Goal: Task Accomplishment & Management: Use online tool/utility

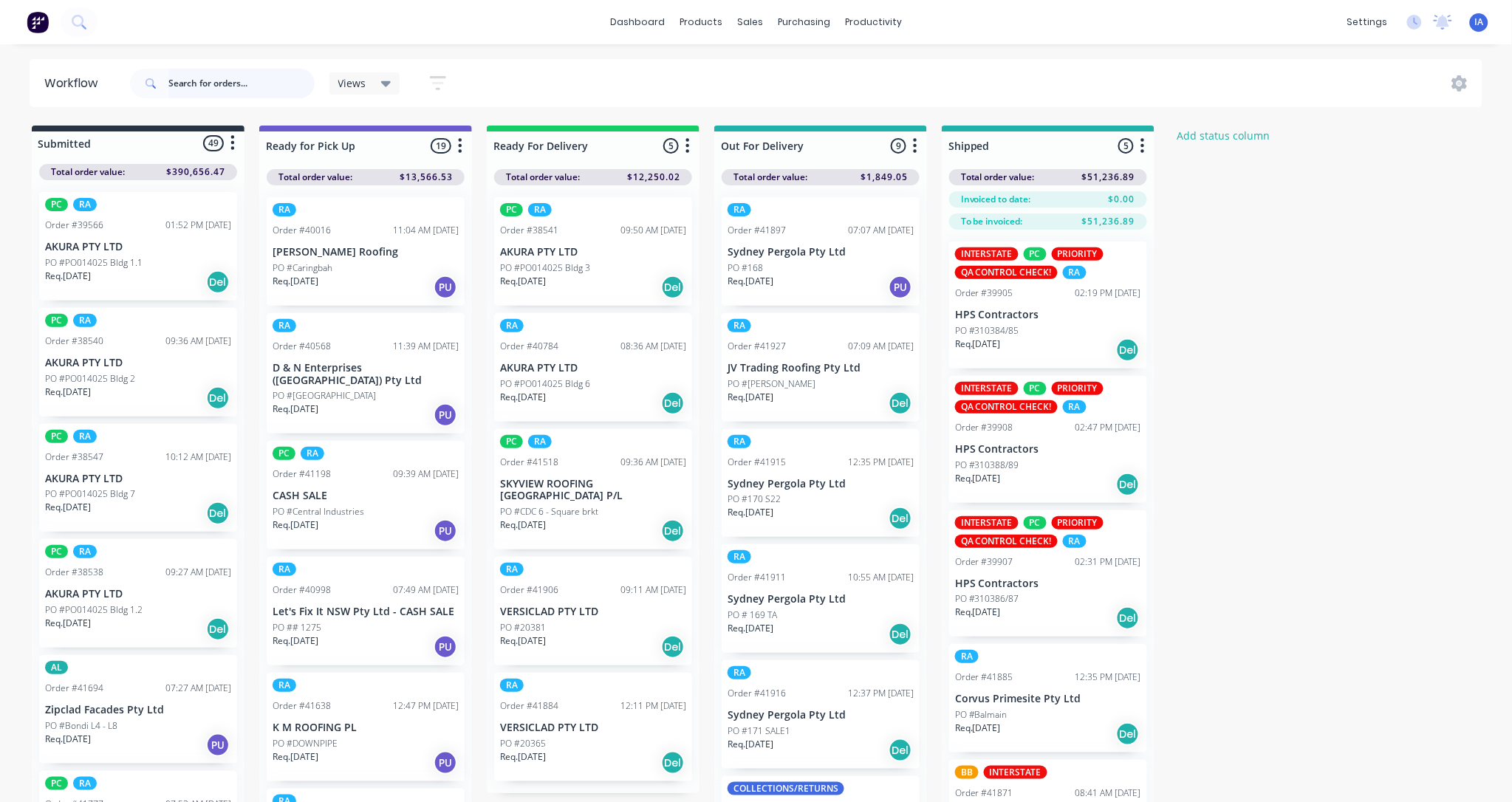
click at [194, 72] on input "text" at bounding box center [242, 84] width 146 height 30
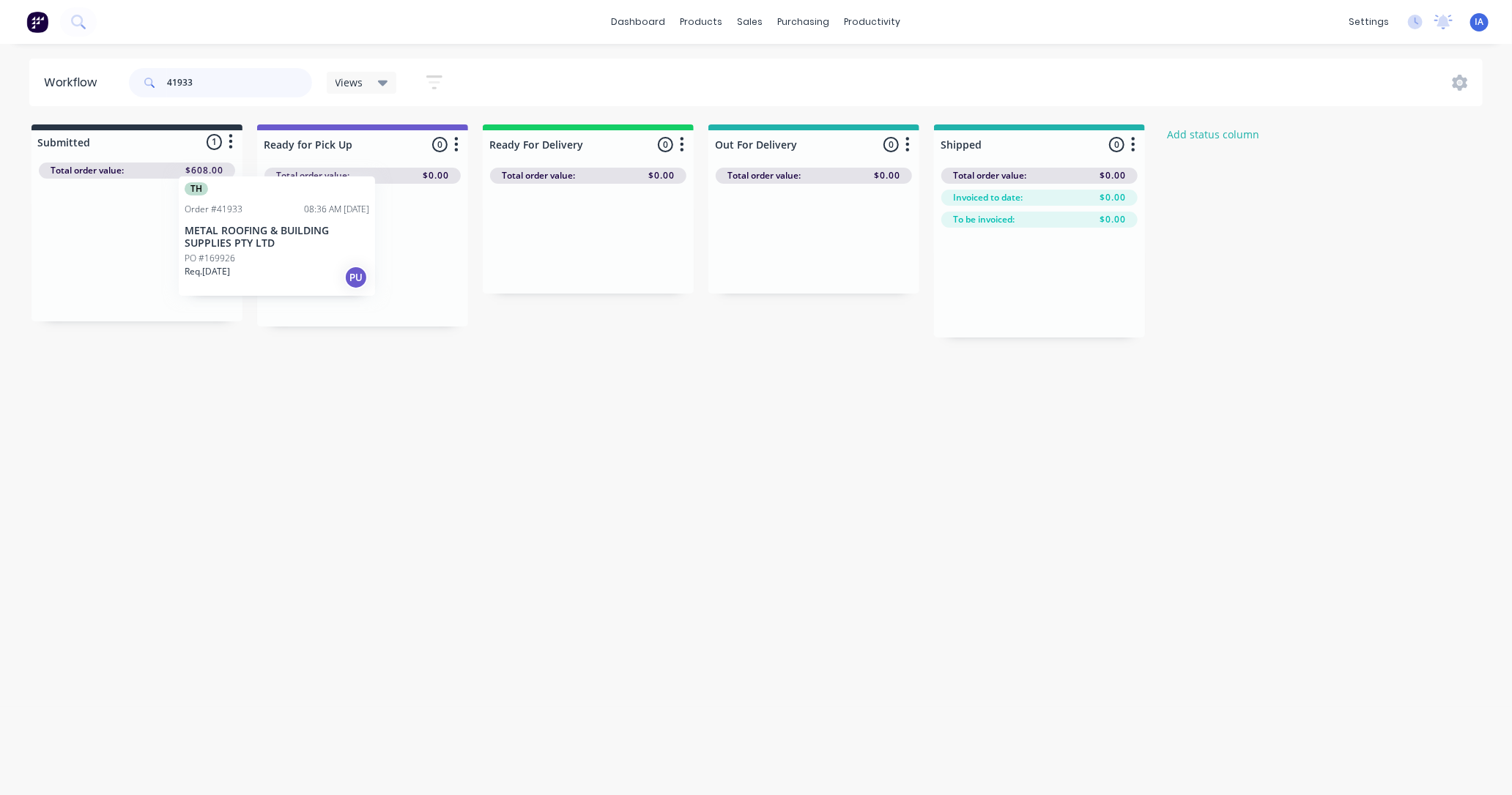
drag, startPoint x: 184, startPoint y: 276, endPoint x: 328, endPoint y: 262, distance: 144.7
click at [328, 262] on div "Submitted 1 Status colour #273444 hex #273444 Save Cancel Summaries Total order…" at bounding box center [785, 231] width 1593 height 213
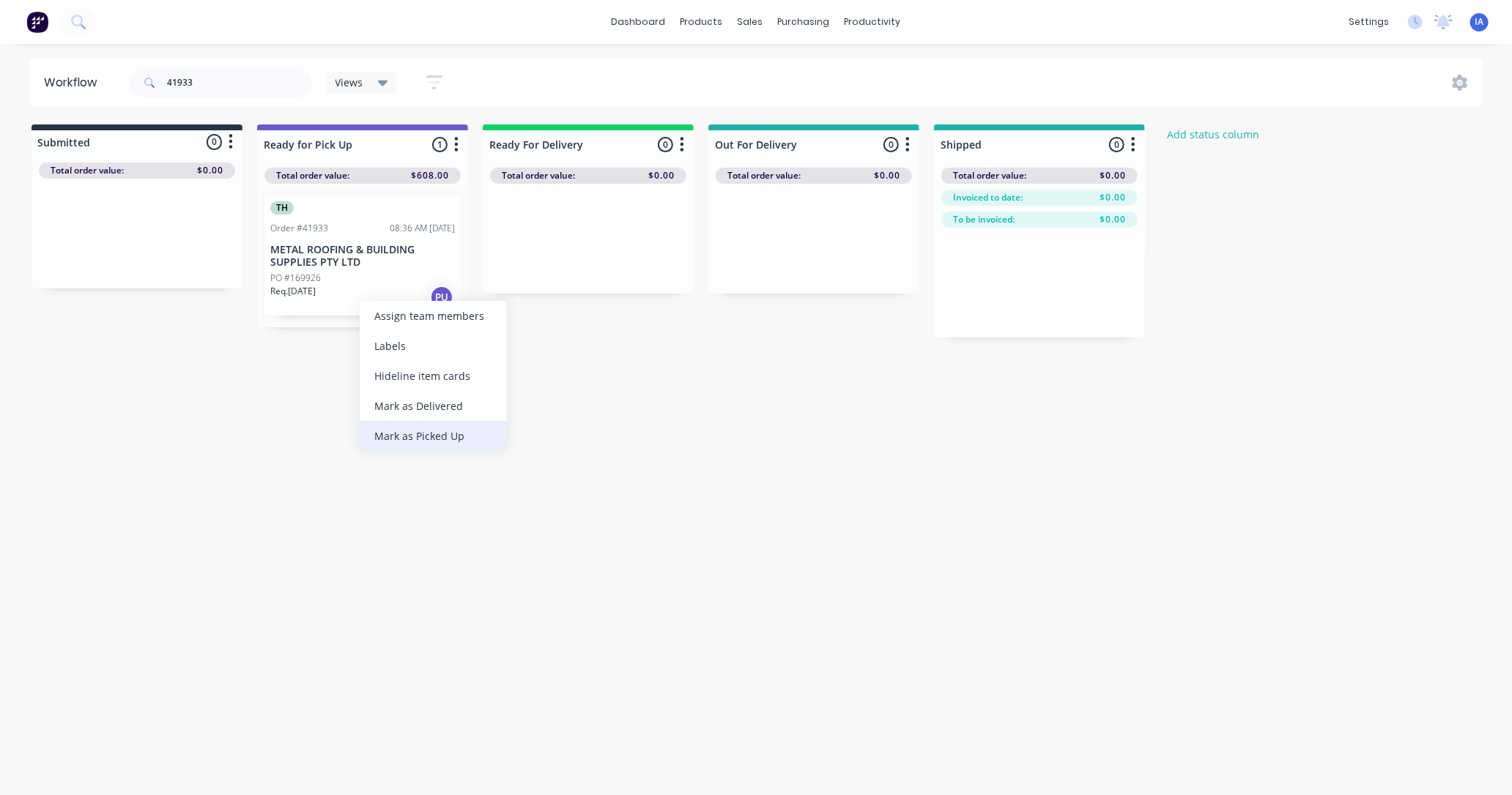
click at [405, 435] on div "Mark as Picked Up" at bounding box center [433, 436] width 147 height 30
click at [207, 77] on input "41933" at bounding box center [239, 83] width 145 height 29
type input "4"
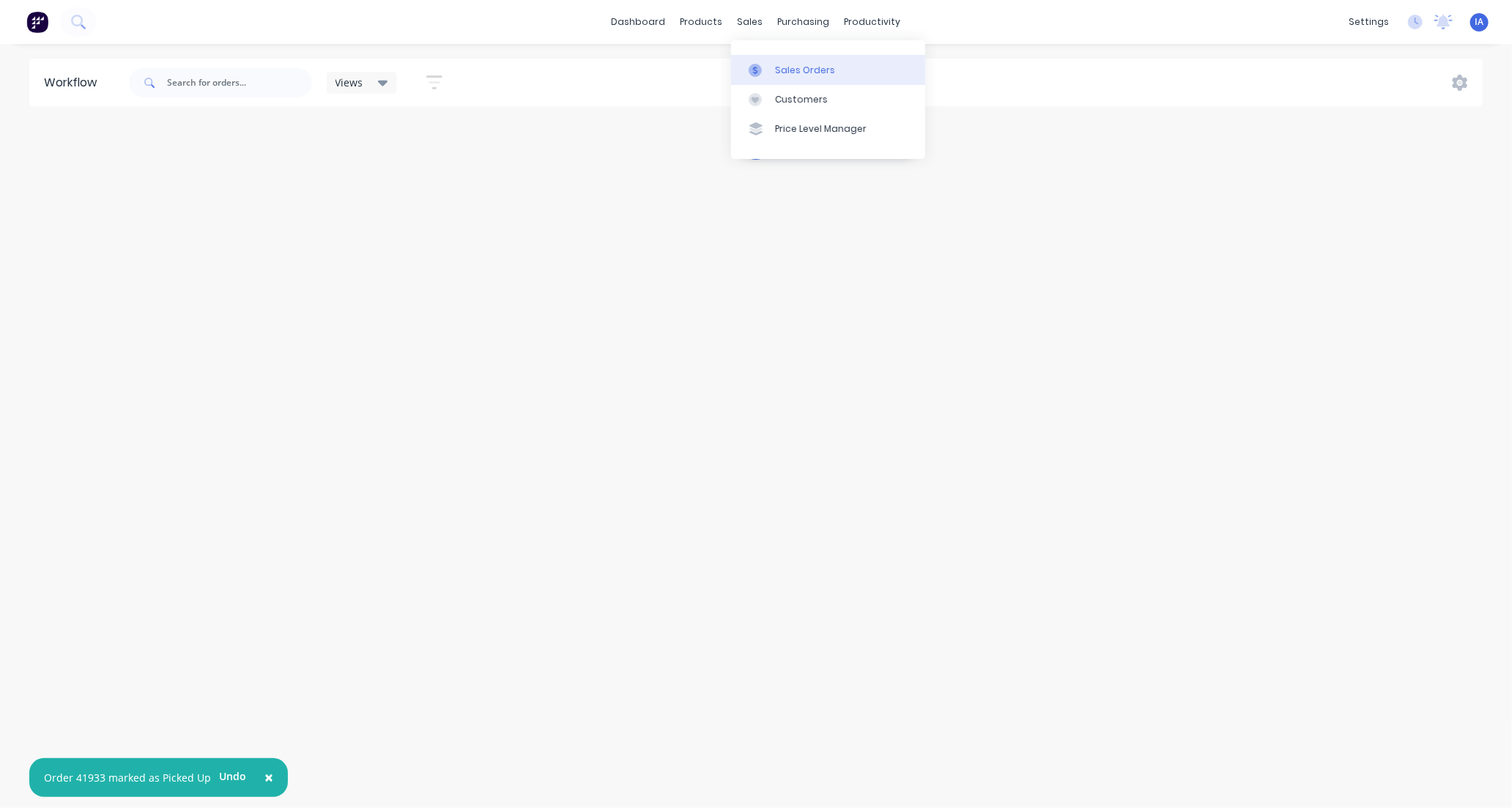
click at [800, 65] on div "Sales Orders" at bounding box center [804, 70] width 60 height 13
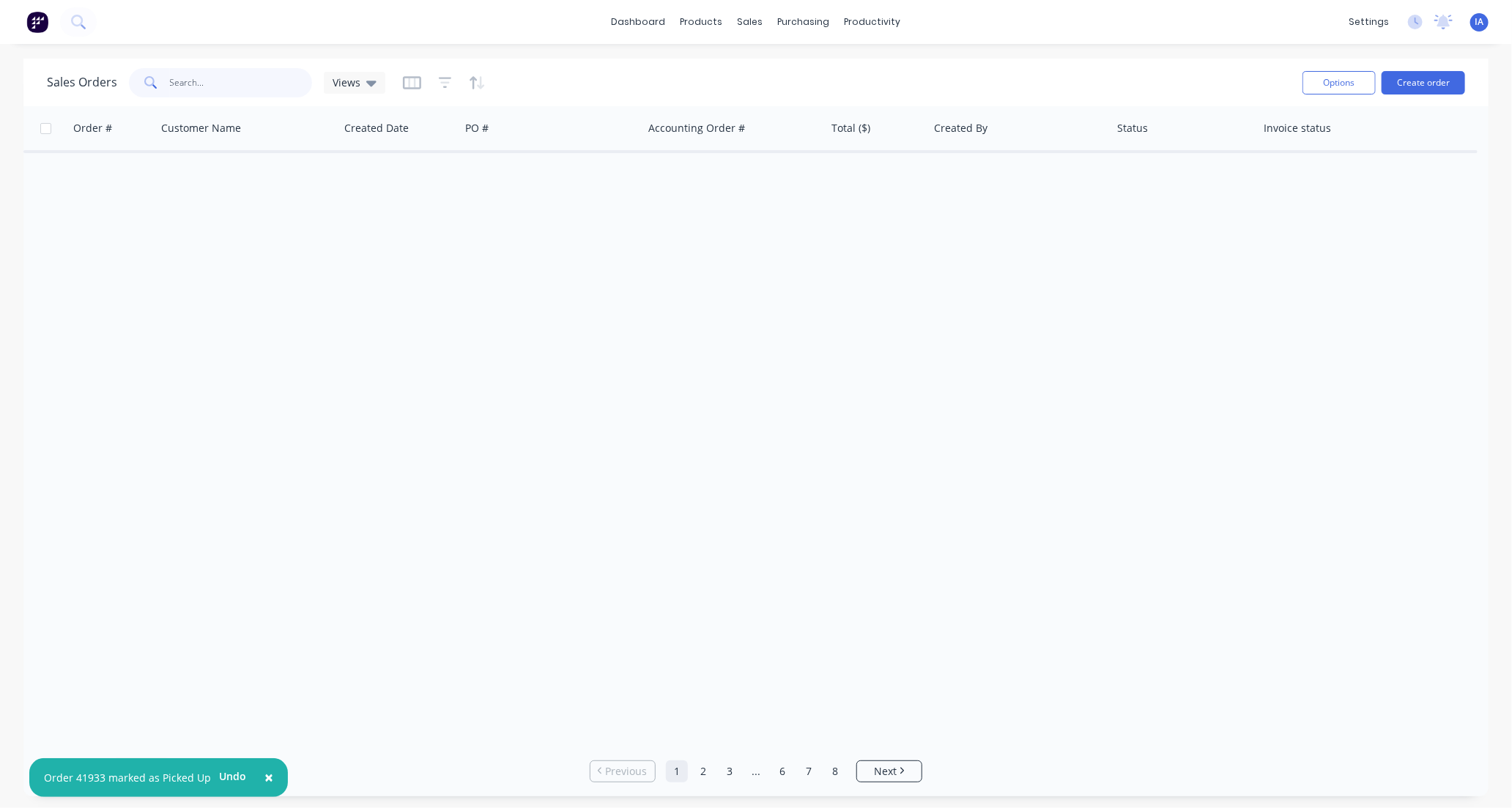
click at [209, 86] on input "text" at bounding box center [241, 83] width 143 height 29
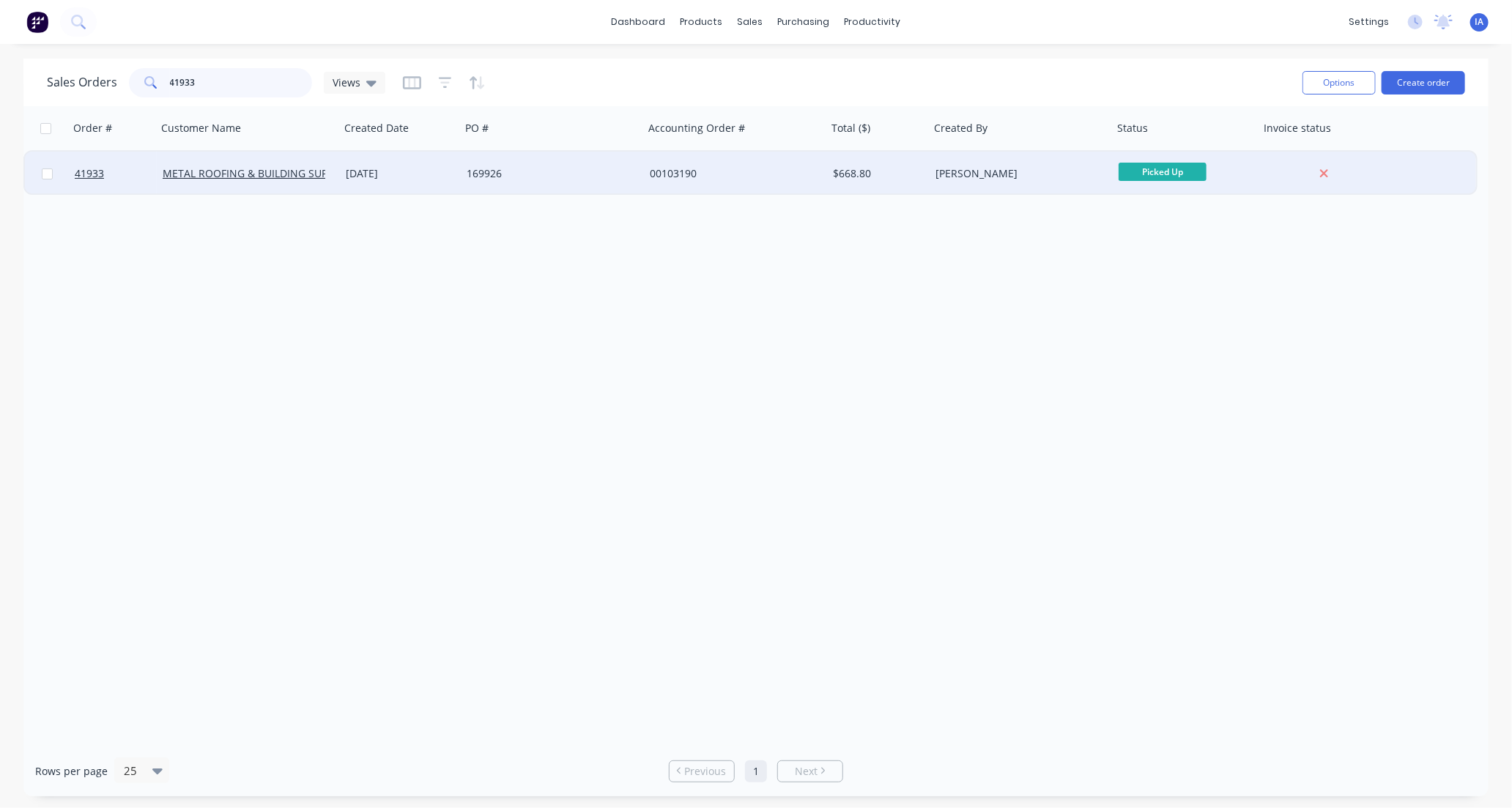
type input "41933"
click at [418, 184] on div "[DATE]" at bounding box center [400, 173] width 121 height 44
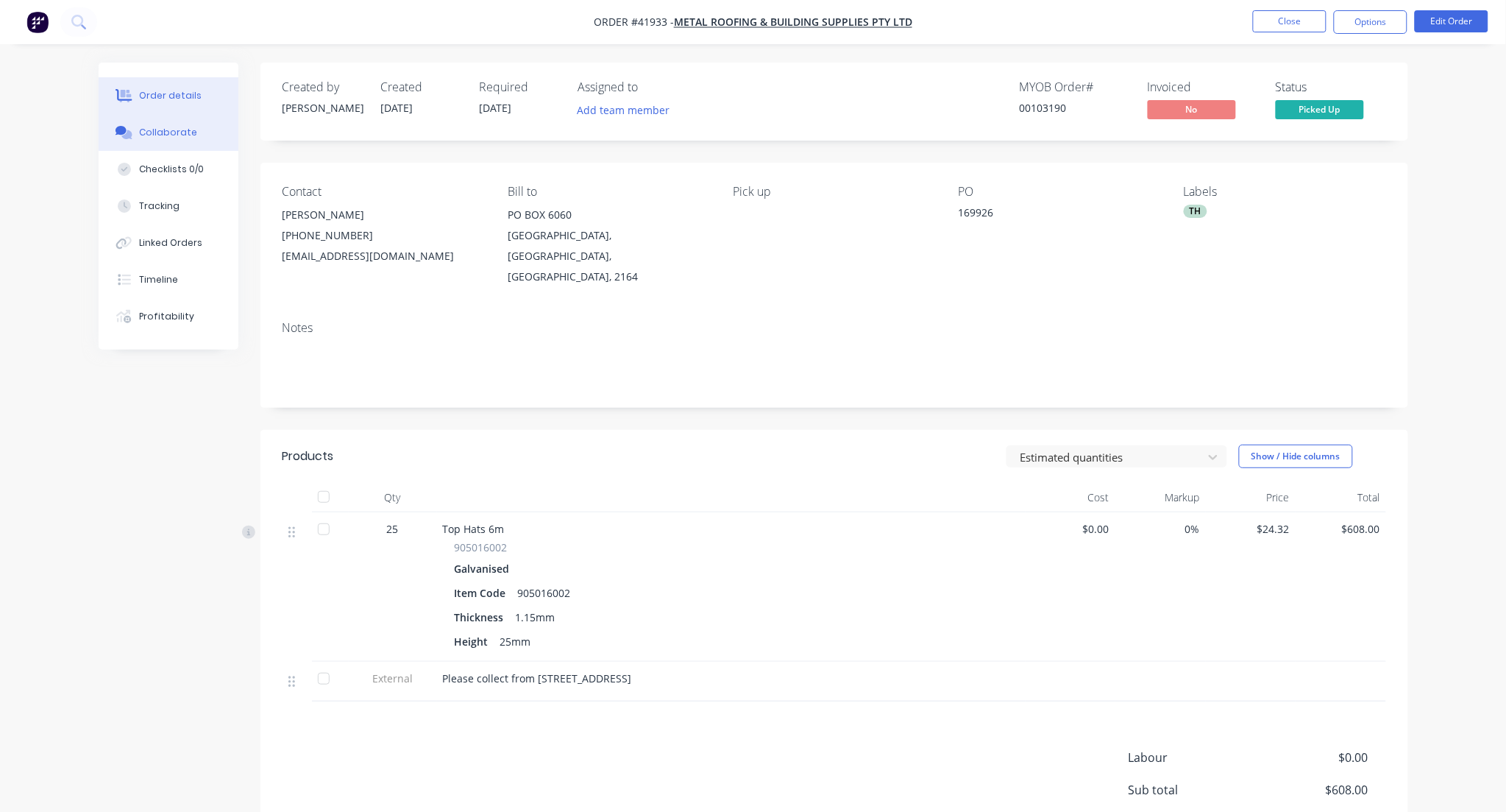
click at [200, 135] on button "Collaborate" at bounding box center [168, 132] width 140 height 36
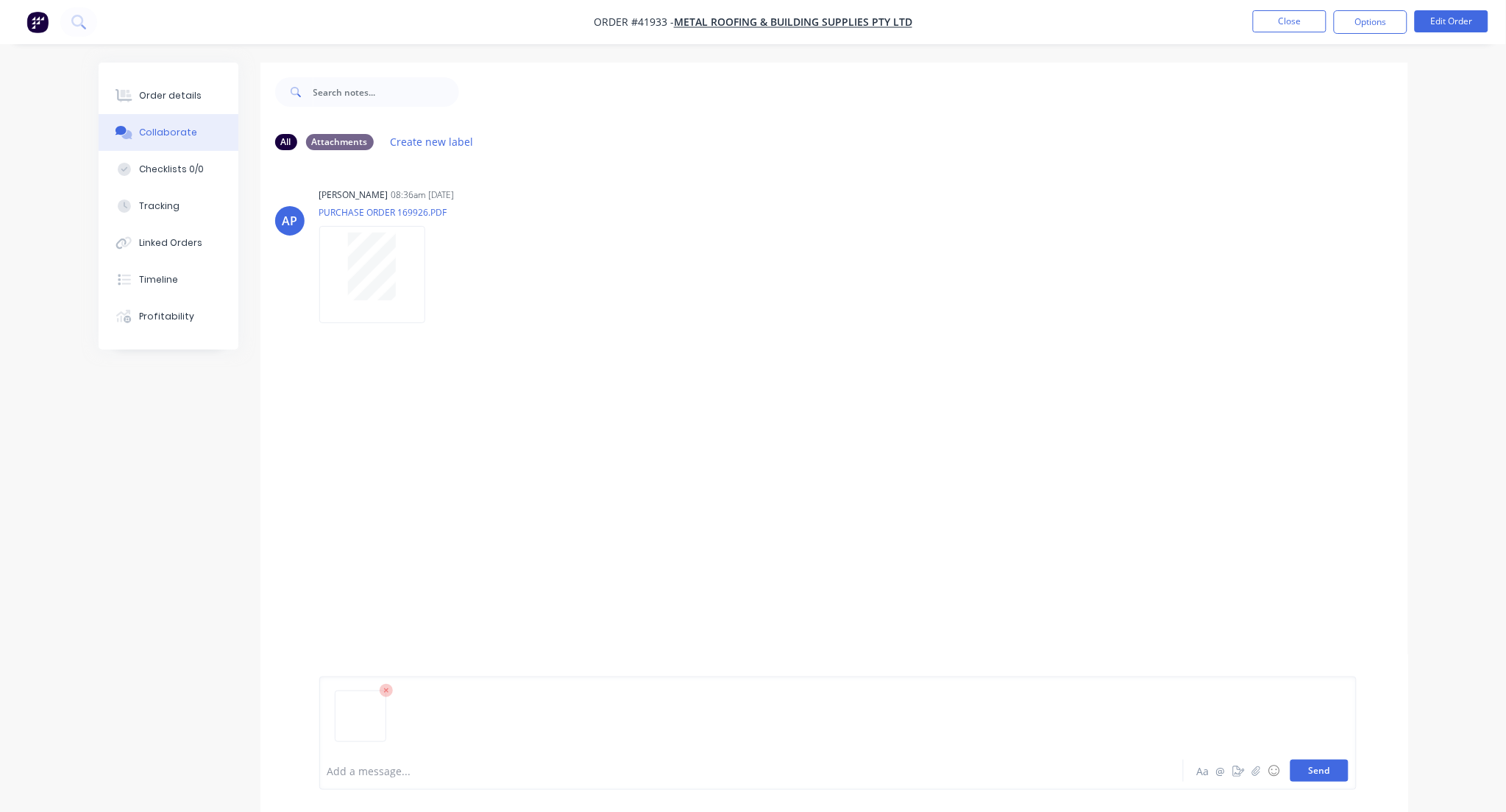
click at [1315, 770] on button "Send" at bounding box center [1319, 769] width 58 height 22
click at [1280, 17] on button "Close" at bounding box center [1290, 21] width 74 height 22
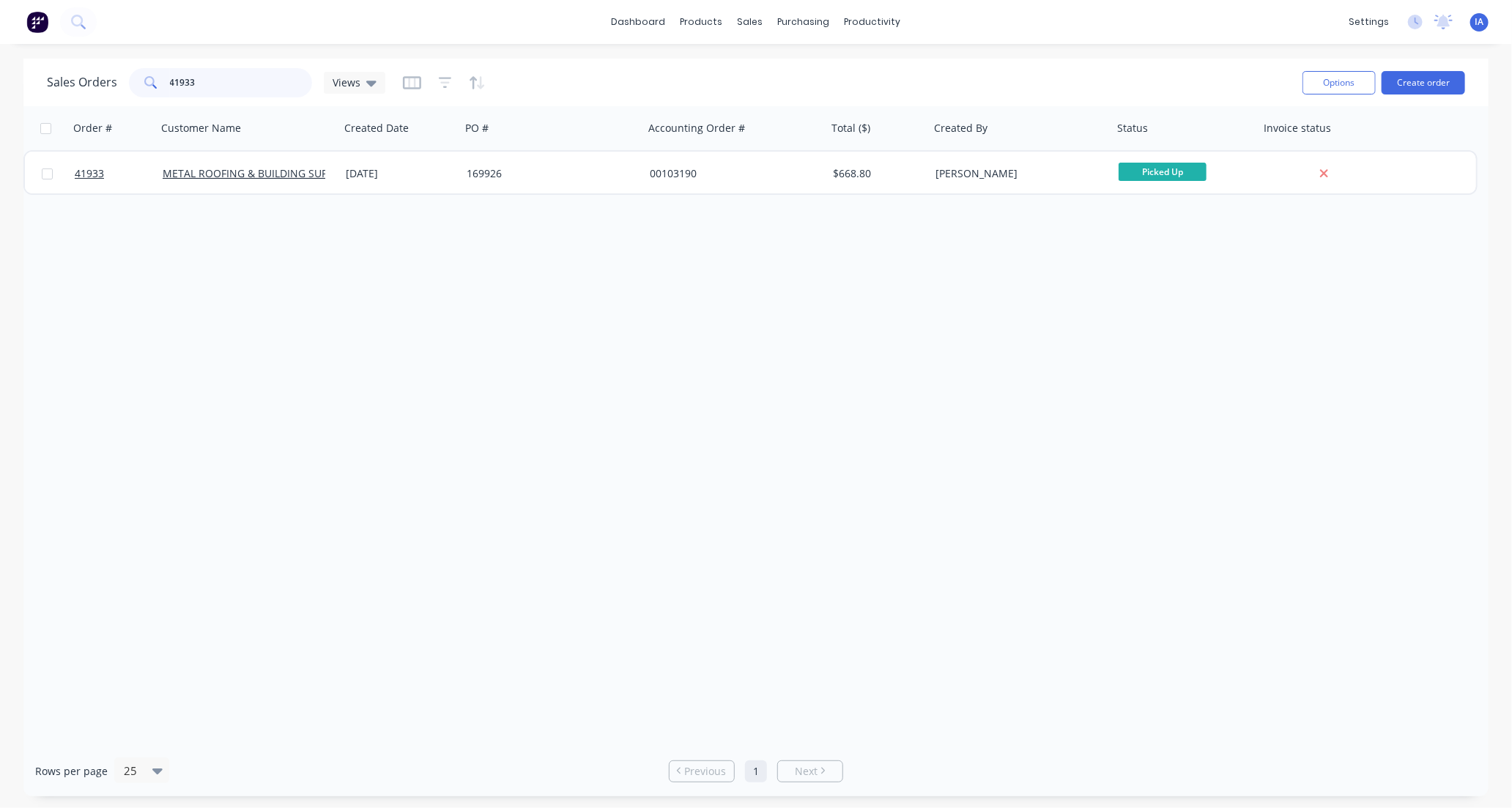
click at [225, 68] on input "41933" at bounding box center [241, 83] width 143 height 29
type input "4"
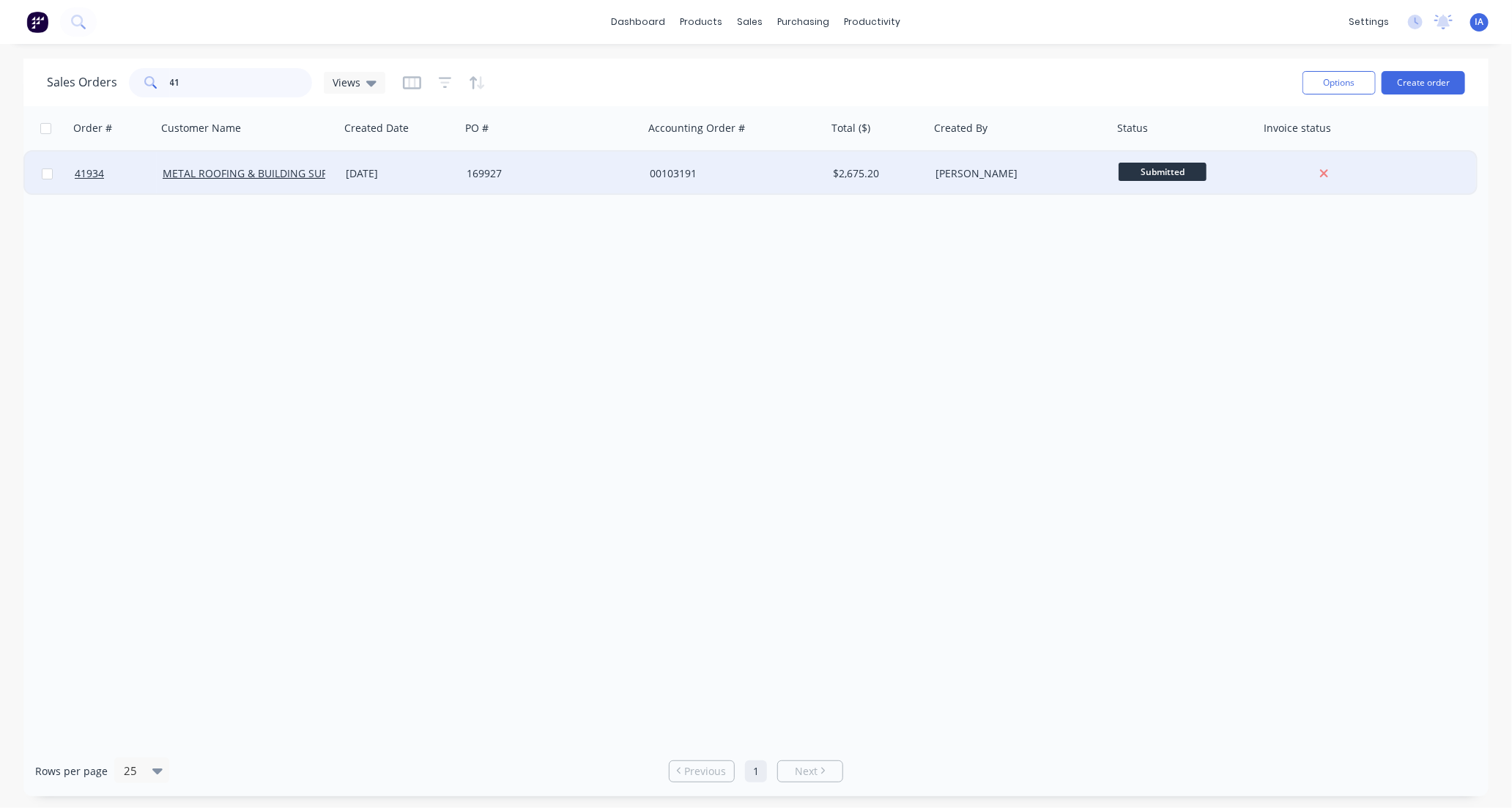
type input "4"
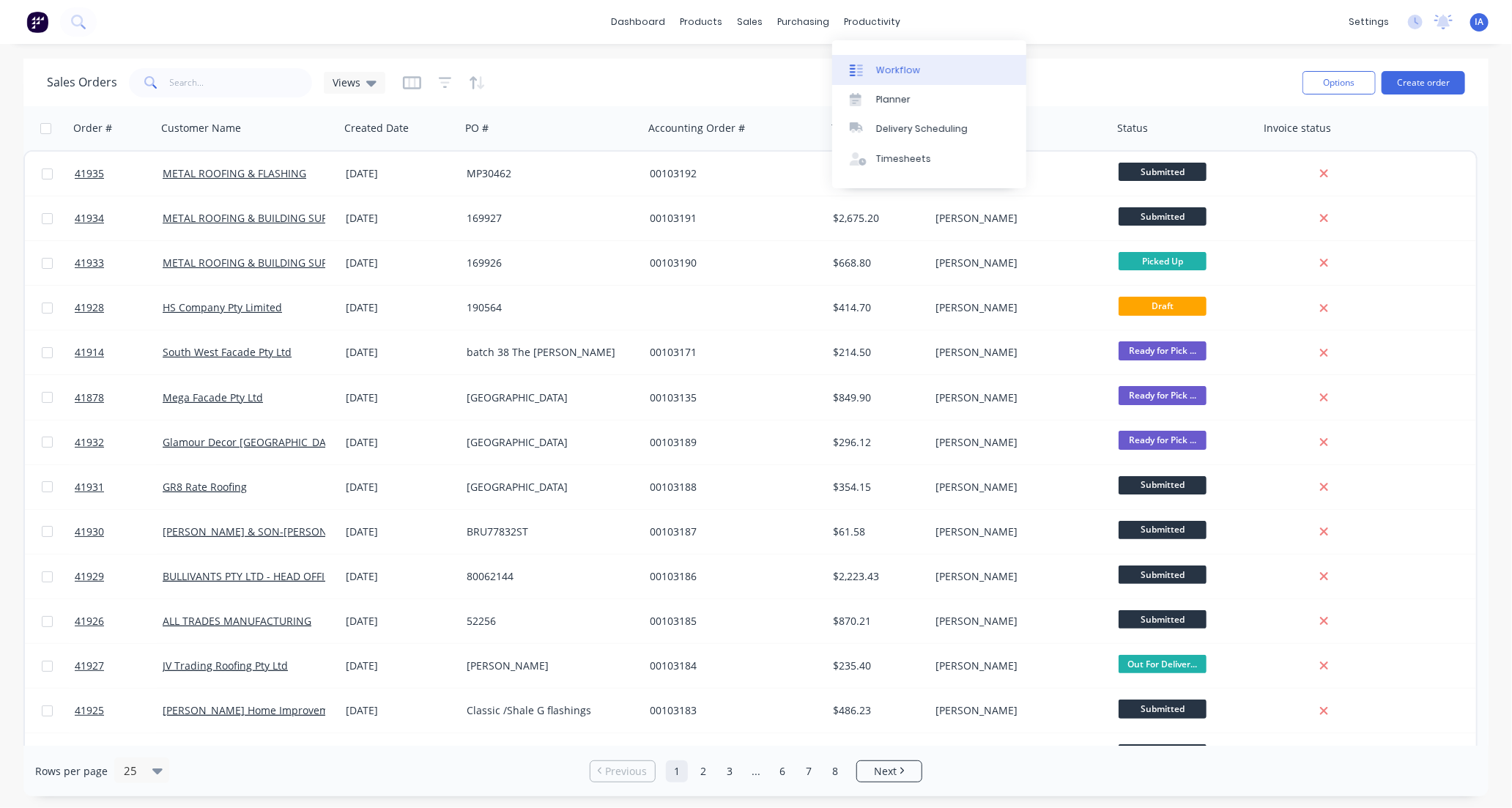
click at [912, 71] on div "Workflow" at bounding box center [897, 70] width 44 height 13
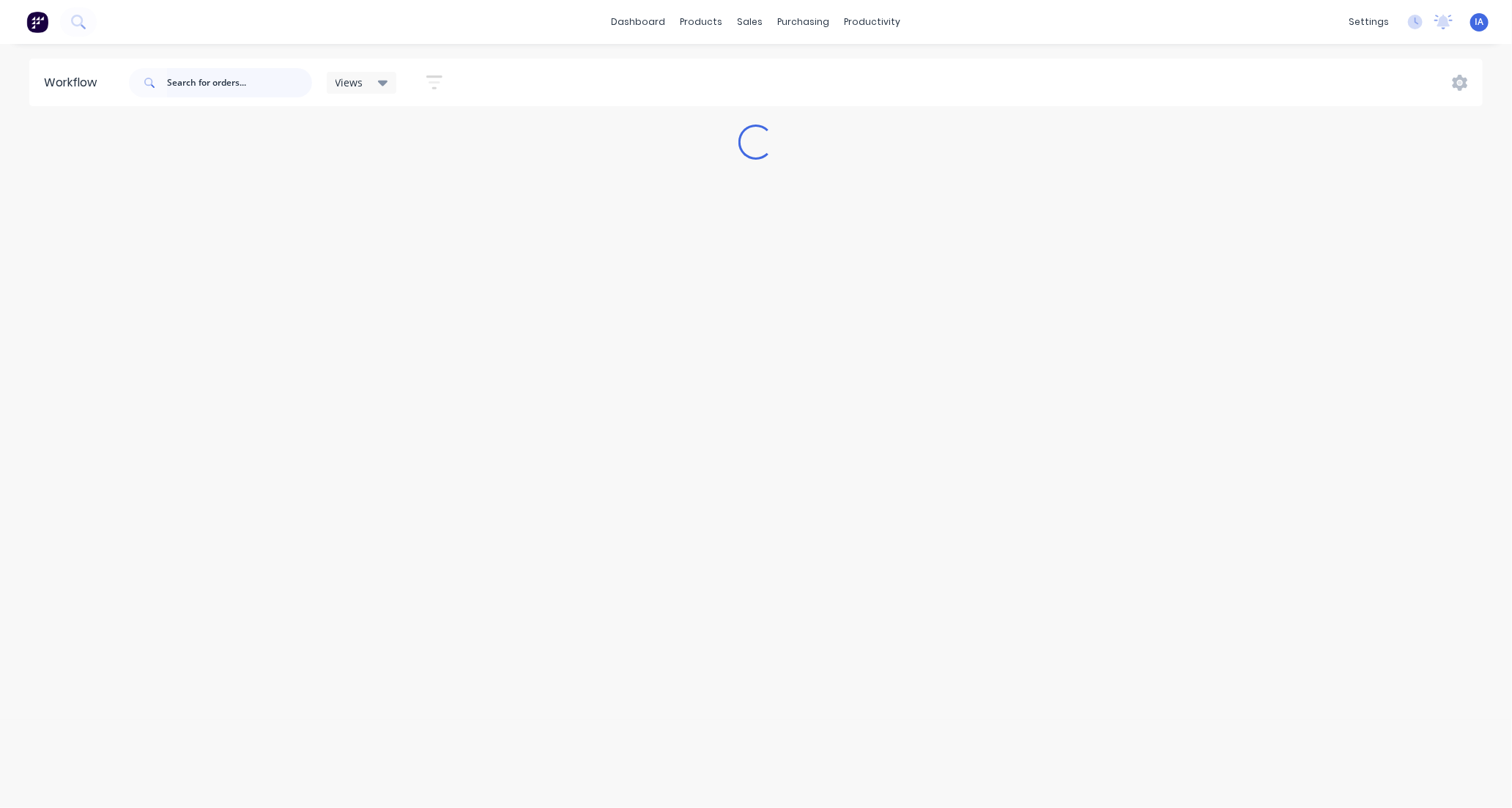
click at [218, 86] on input "text" at bounding box center [239, 83] width 145 height 29
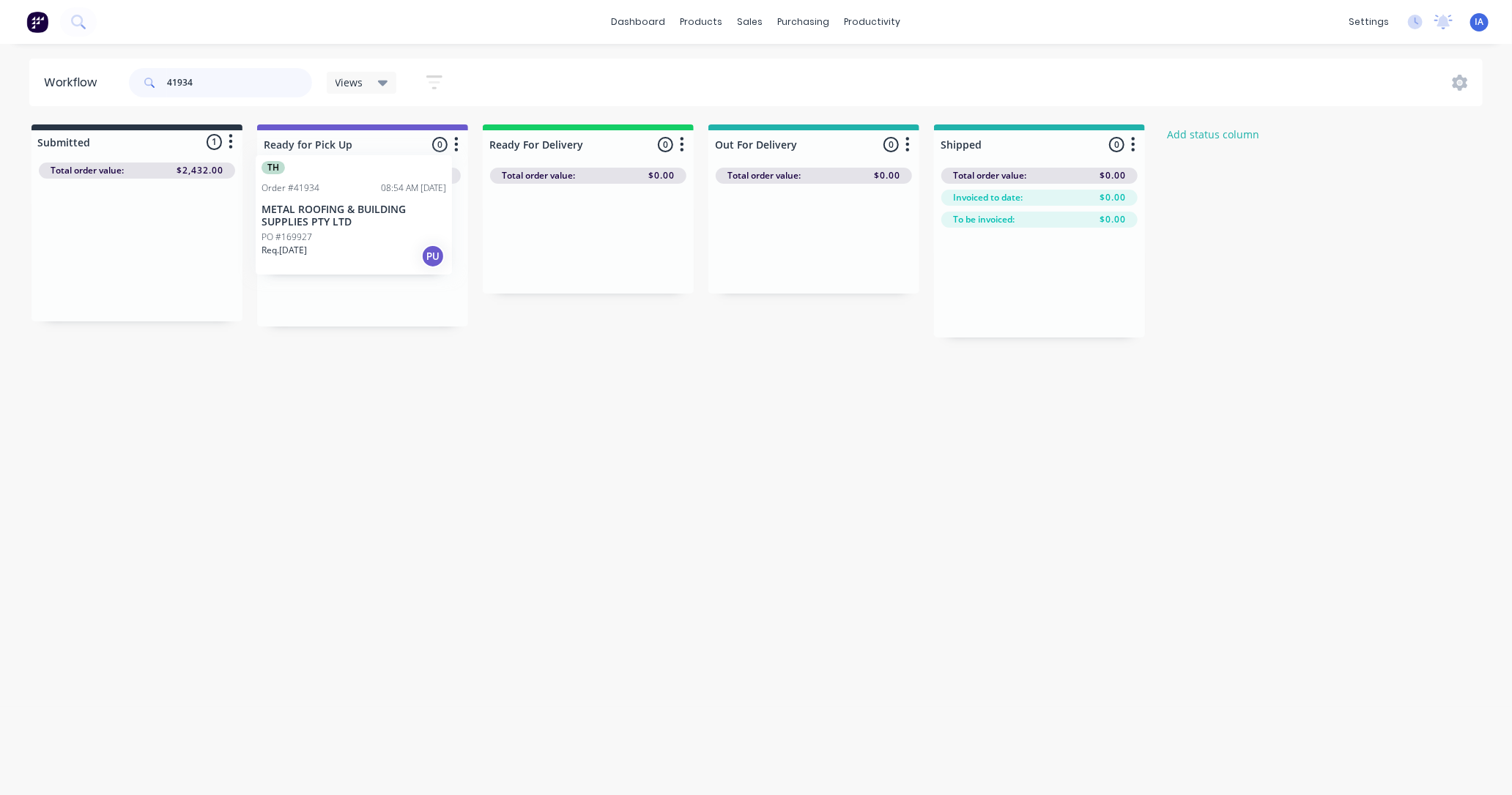
drag, startPoint x: 93, startPoint y: 281, endPoint x: 335, endPoint y: 239, distance: 245.6
click at [335, 239] on div "Submitted 1 Status colour #273444 hex #273444 Save Cancel Summaries Total order…" at bounding box center [785, 231] width 1593 height 213
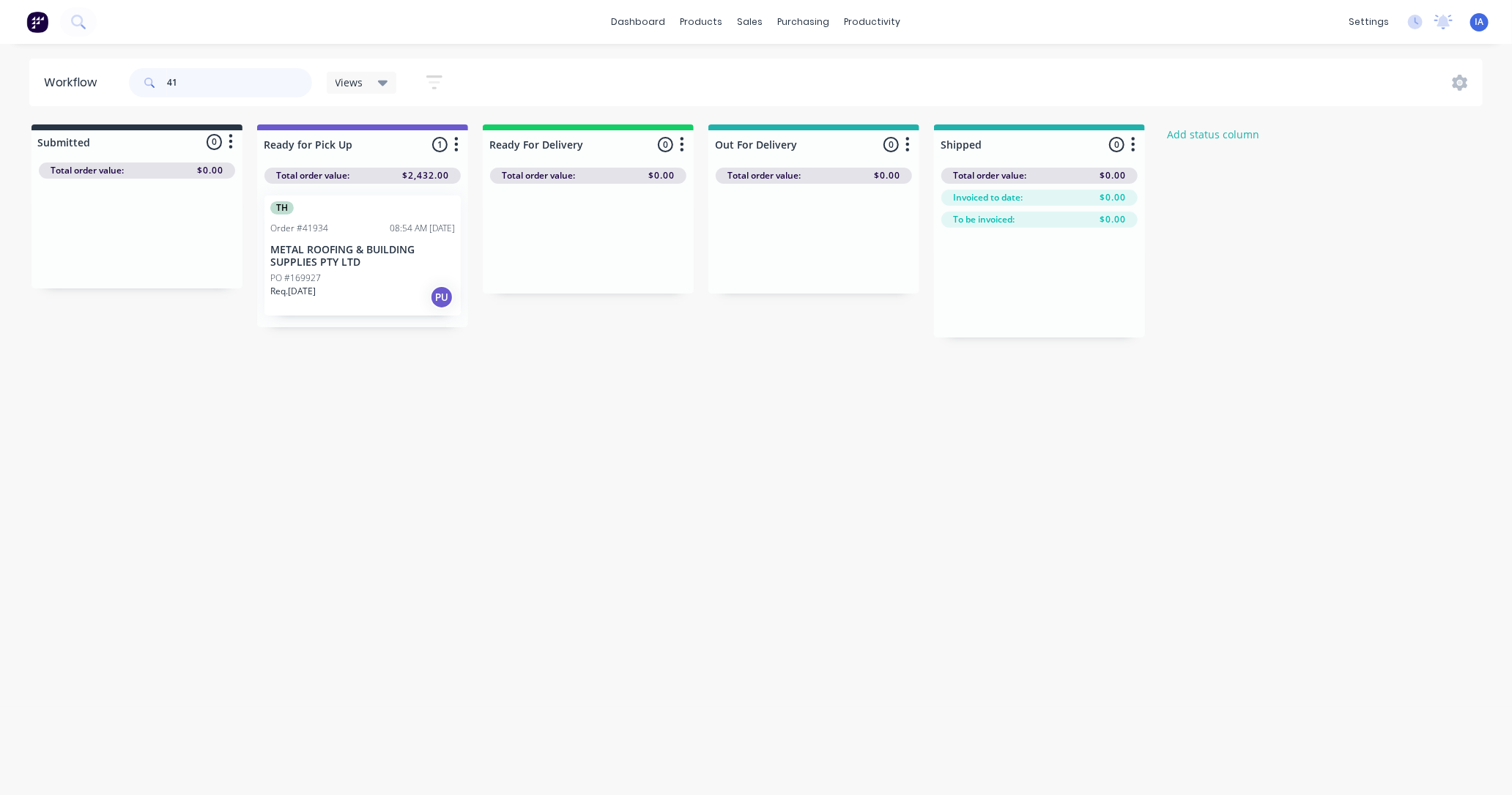
type input "4"
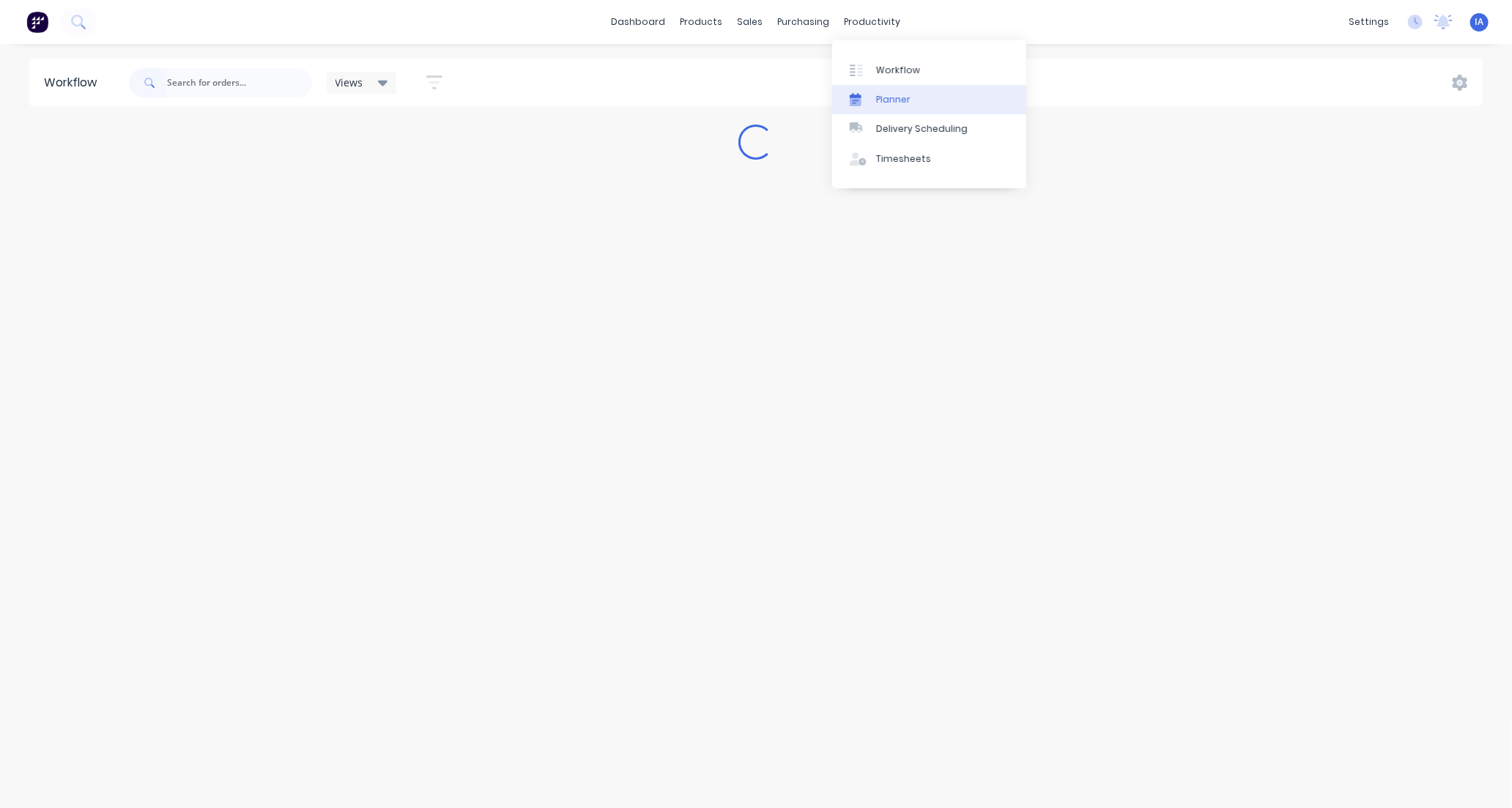
click at [922, 99] on link "Planner" at bounding box center [929, 99] width 195 height 29
click at [218, 83] on input "text" at bounding box center [207, 83] width 145 height 29
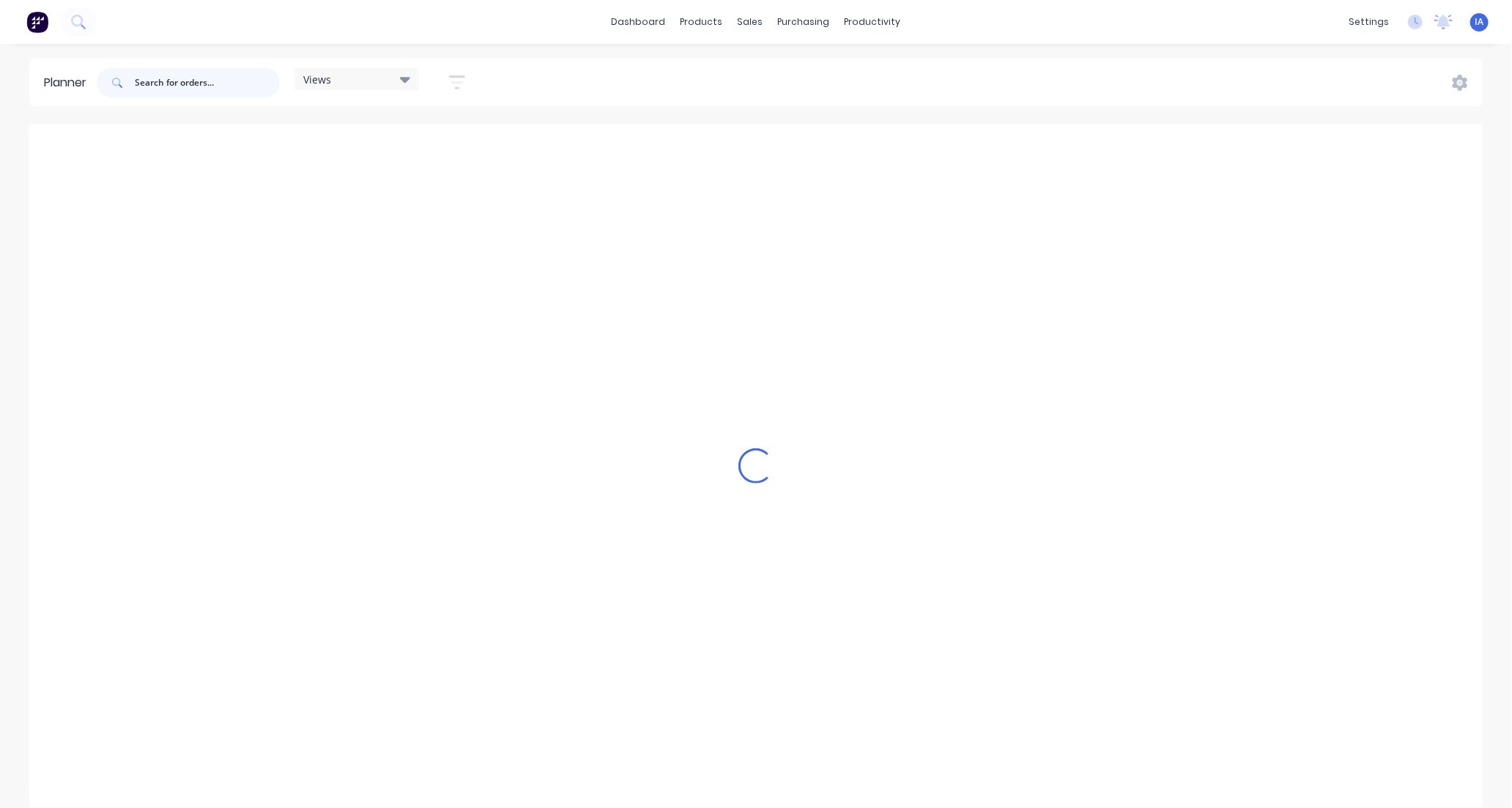
scroll to position [0, 2345]
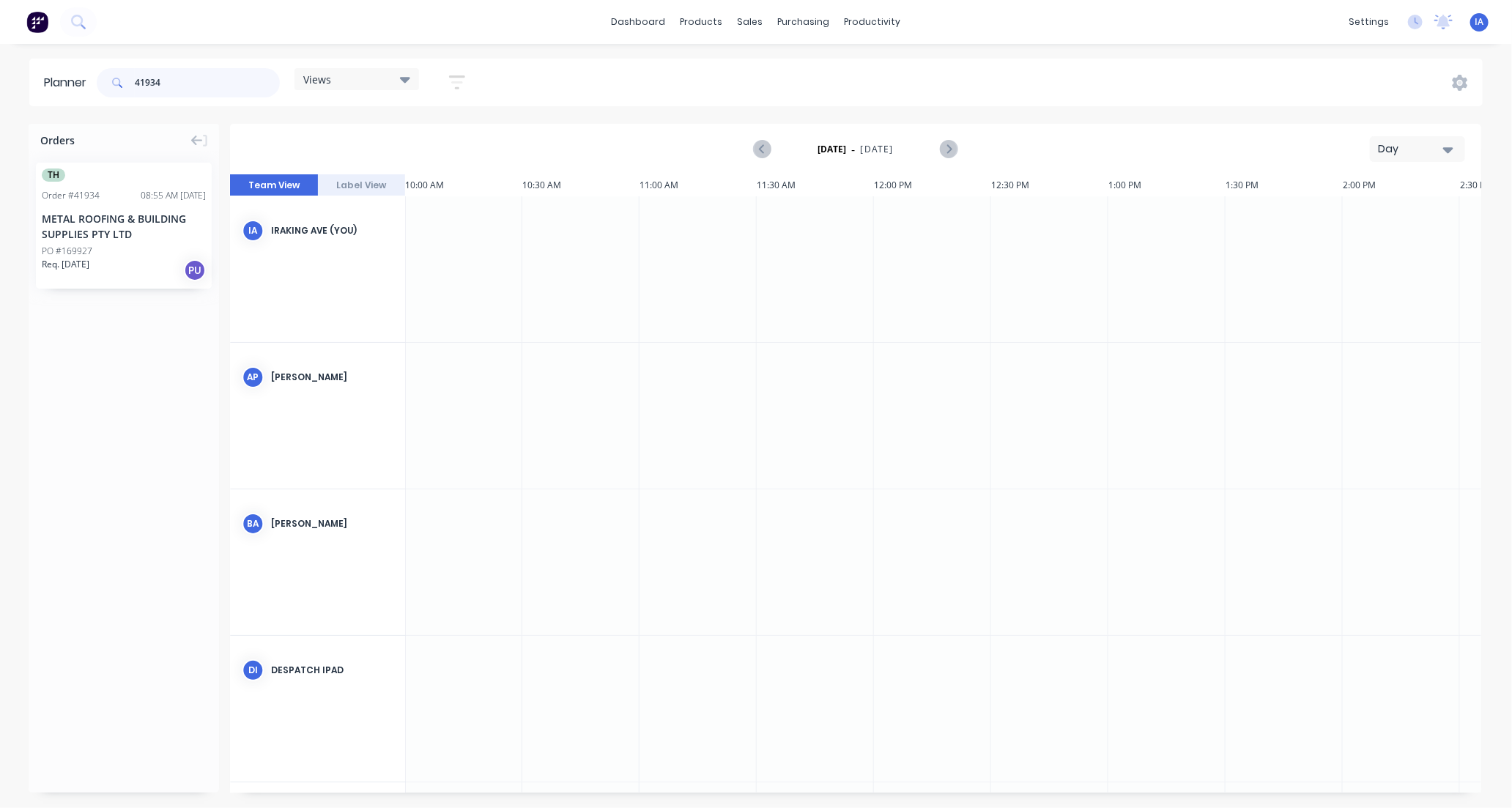
type input "41934"
drag, startPoint x: 150, startPoint y: 245, endPoint x: 477, endPoint y: 220, distance: 328.0
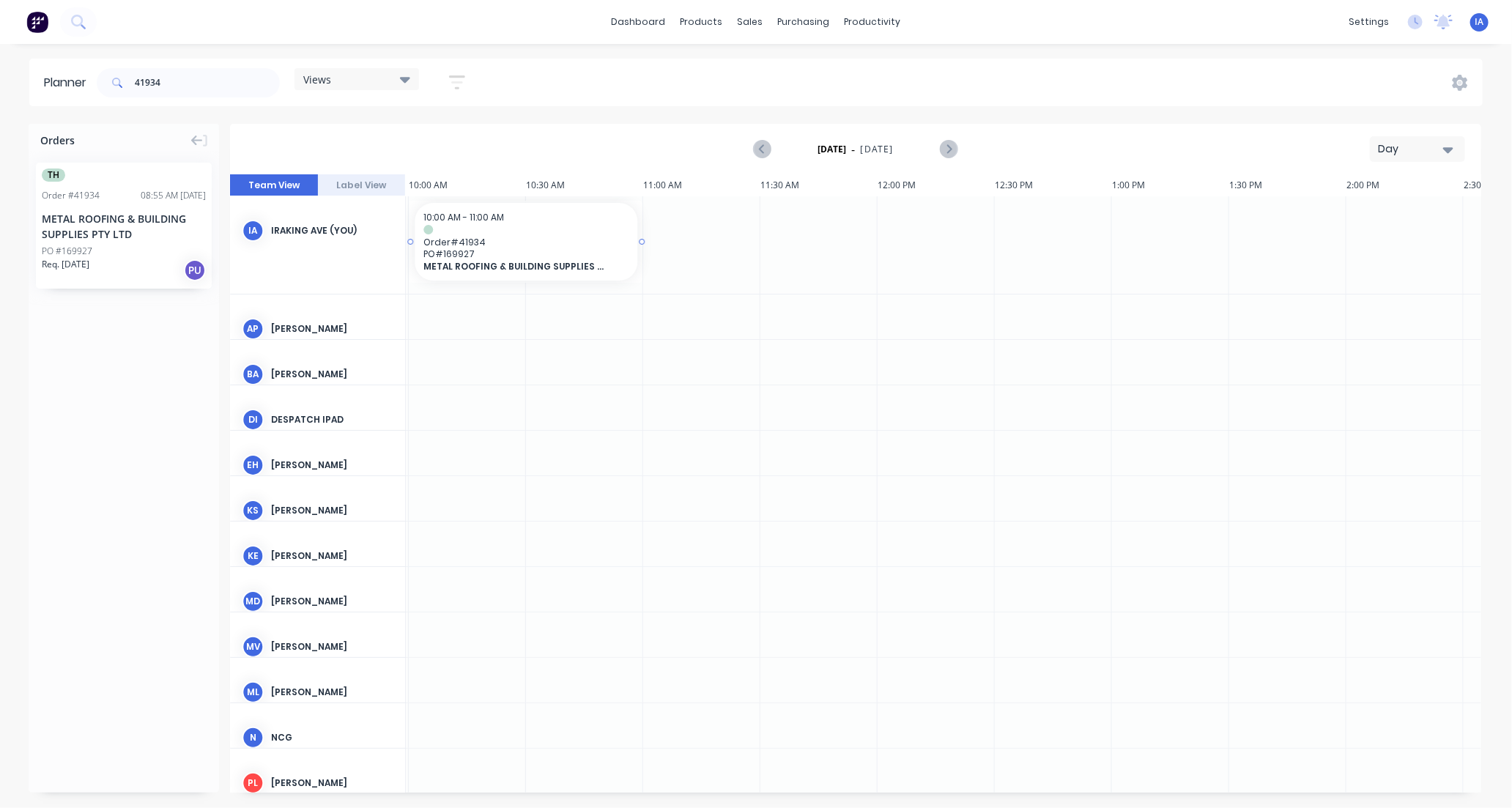
scroll to position [0, 2345]
drag, startPoint x: 582, startPoint y: 362, endPoint x: 575, endPoint y: 337, distance: 26.0
click at [581, 362] on div "Mark as done" at bounding box center [584, 366] width 156 height 30
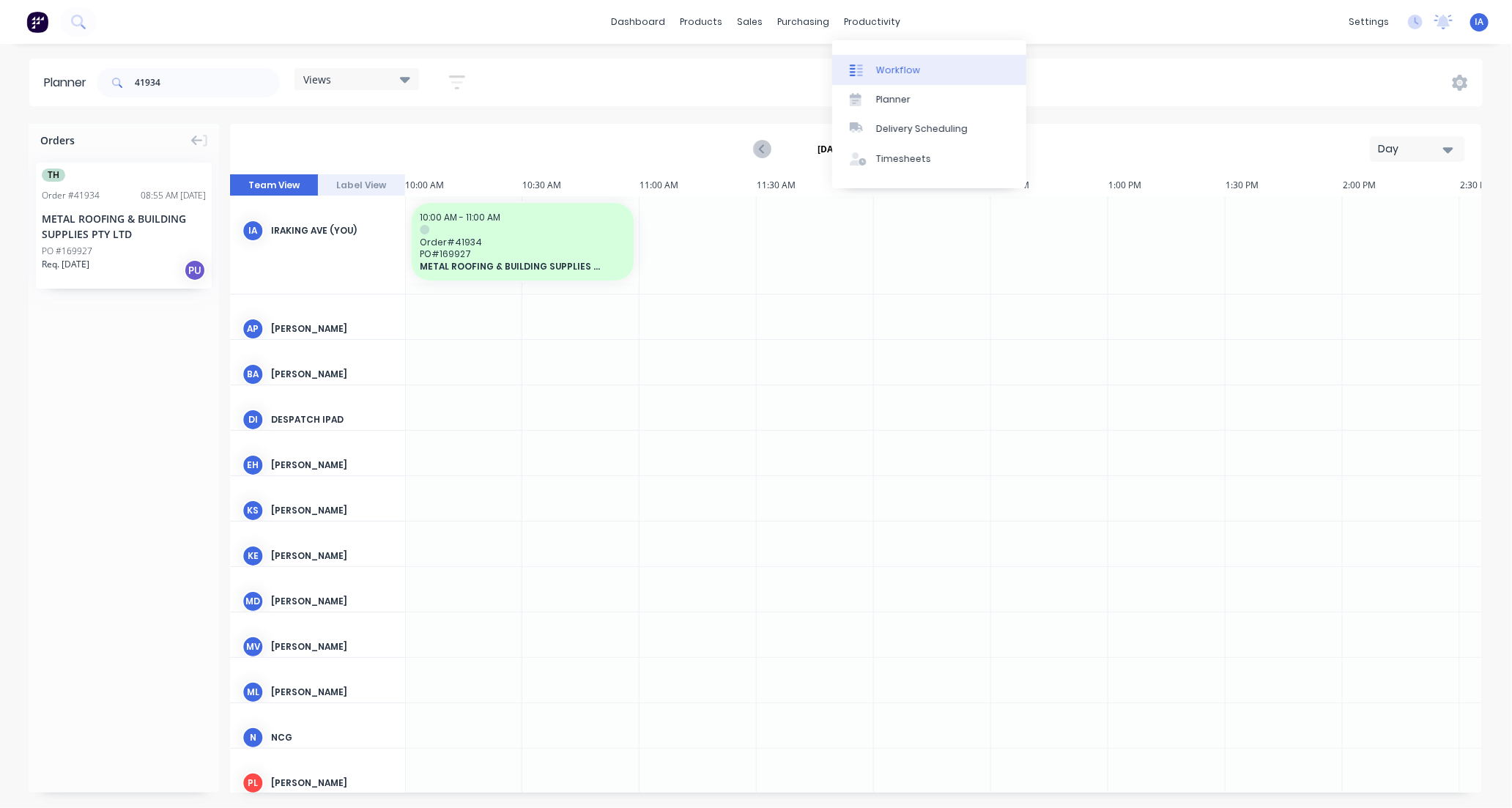
click at [933, 64] on link "Workflow" at bounding box center [929, 70] width 195 height 29
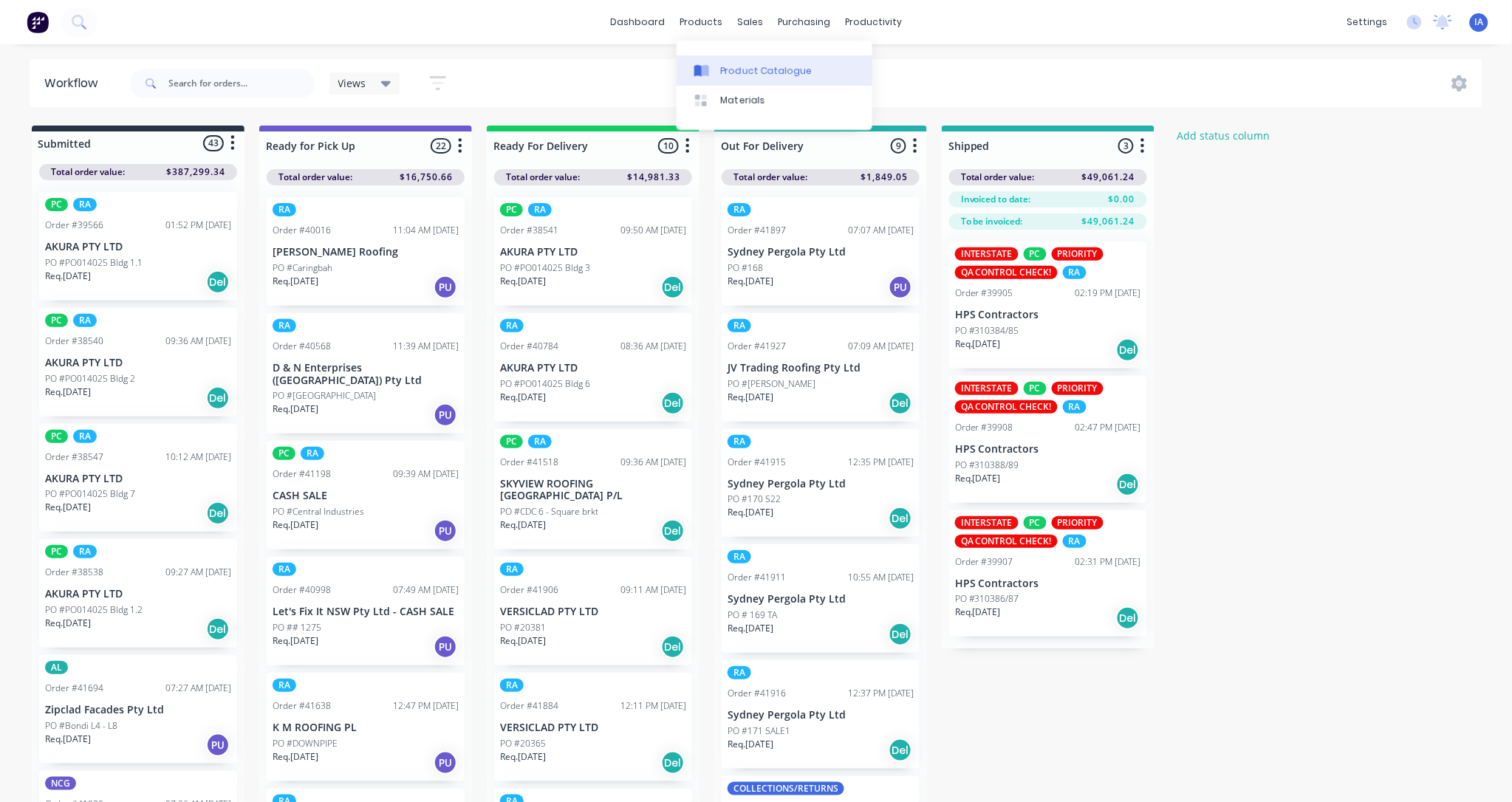
click at [746, 66] on div "Product Catalogue" at bounding box center [766, 71] width 92 height 13
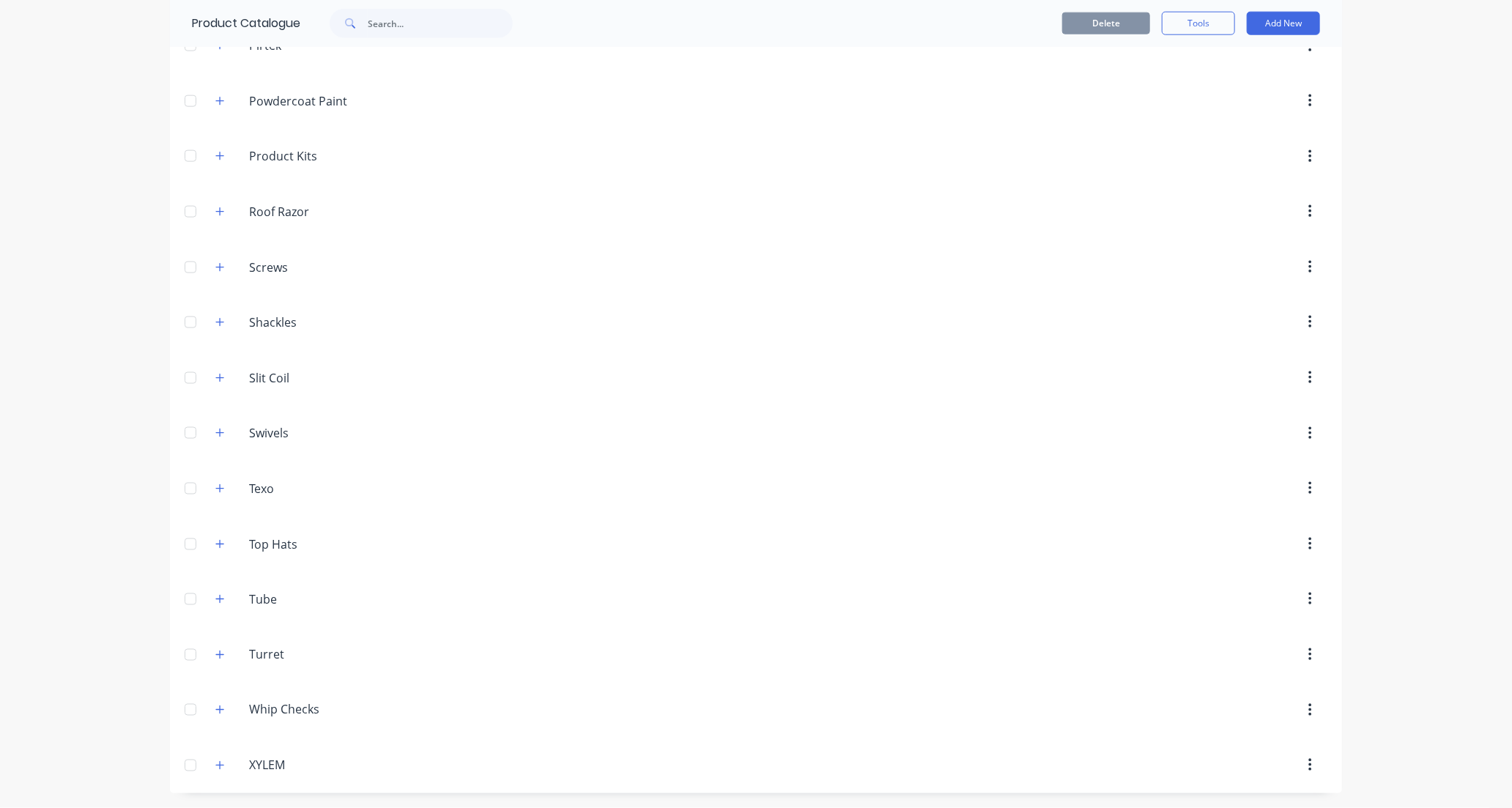
scroll to position [1072, 0]
click at [215, 543] on icon "button" at bounding box center [220, 544] width 9 height 10
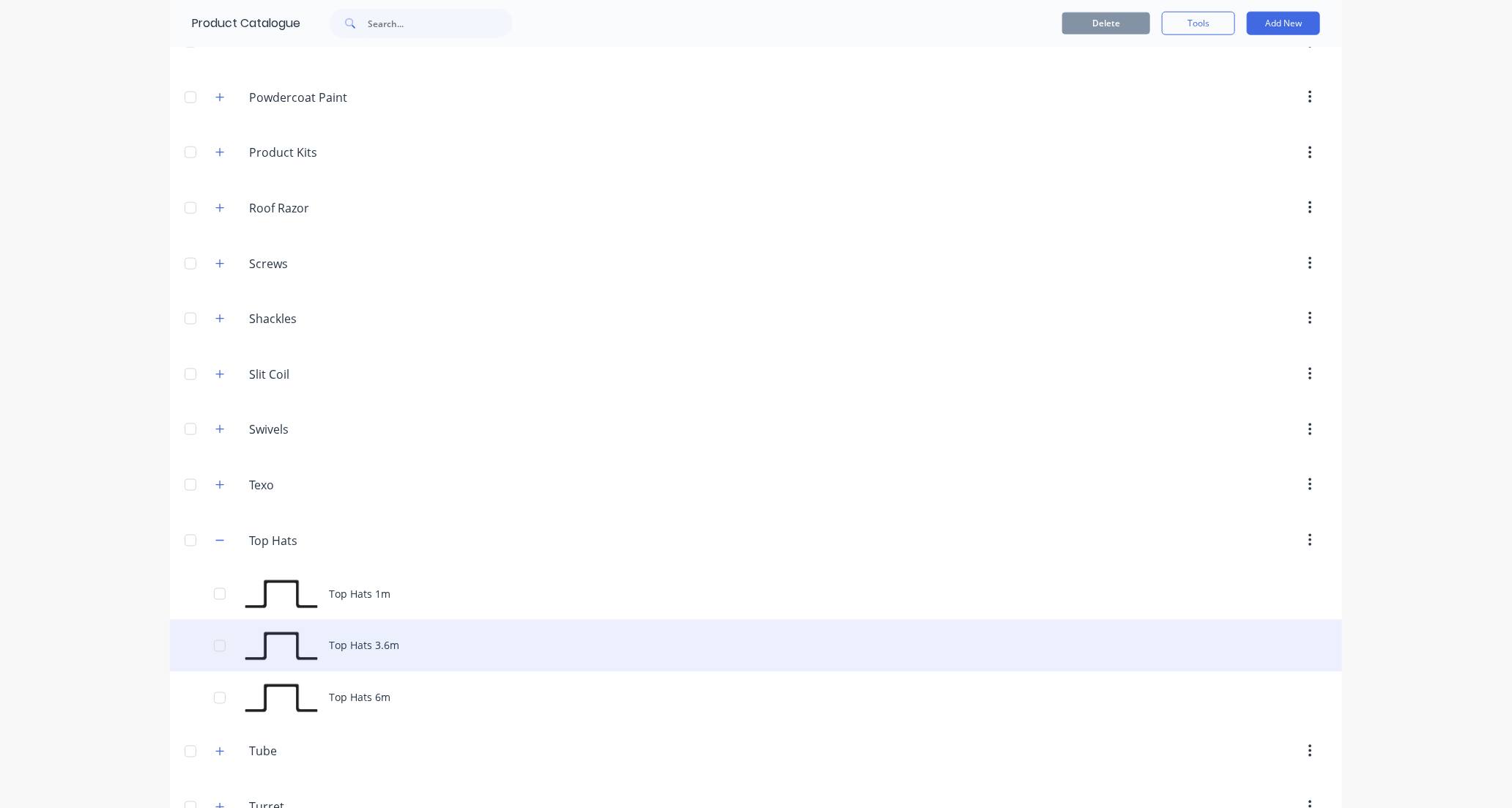
click at [470, 650] on div "Top Hats 3.6m" at bounding box center [756, 646] width 1172 height 52
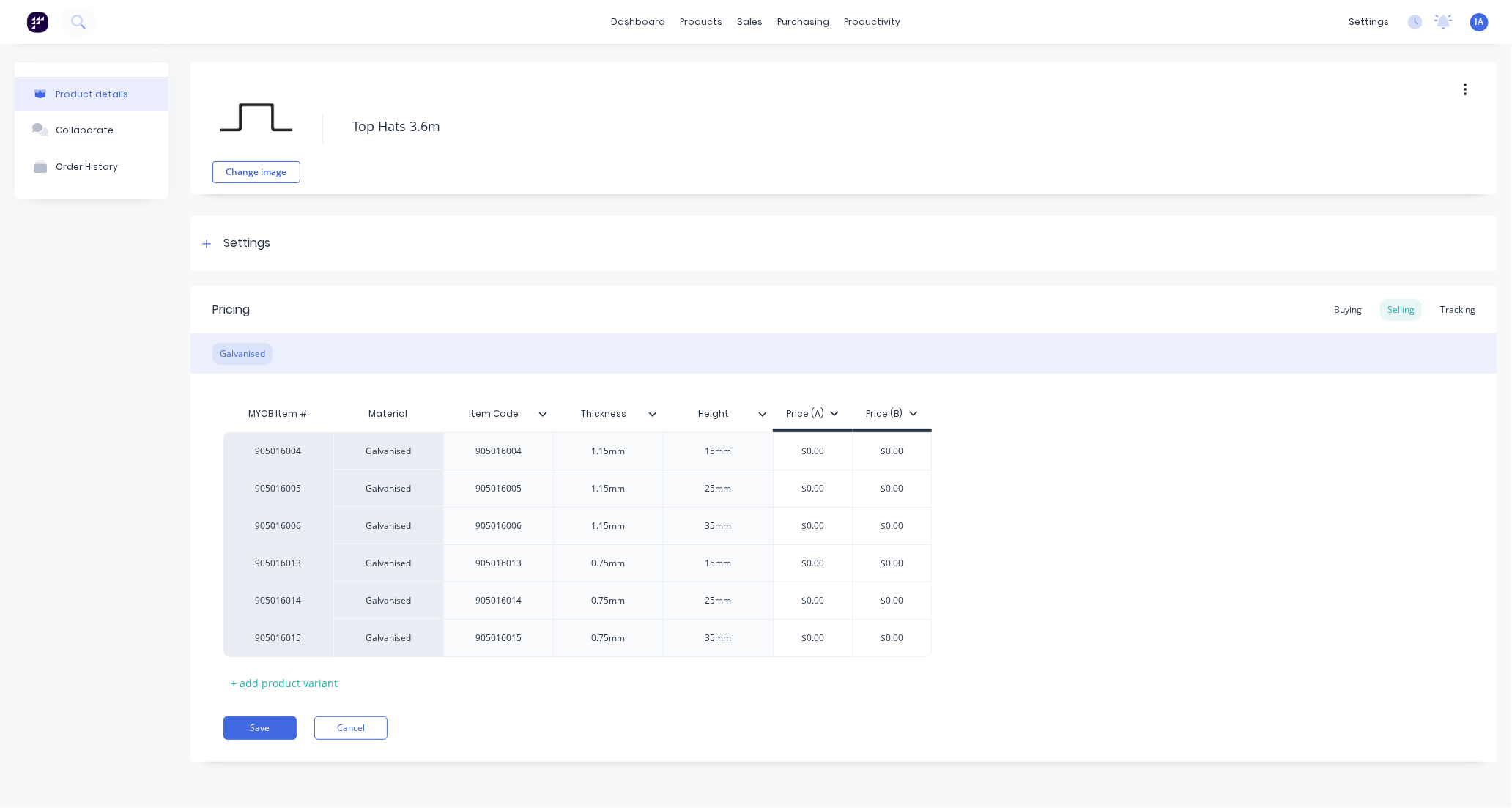
type textarea "x"
click at [1459, 308] on div "Tracking" at bounding box center [1458, 309] width 50 height 22
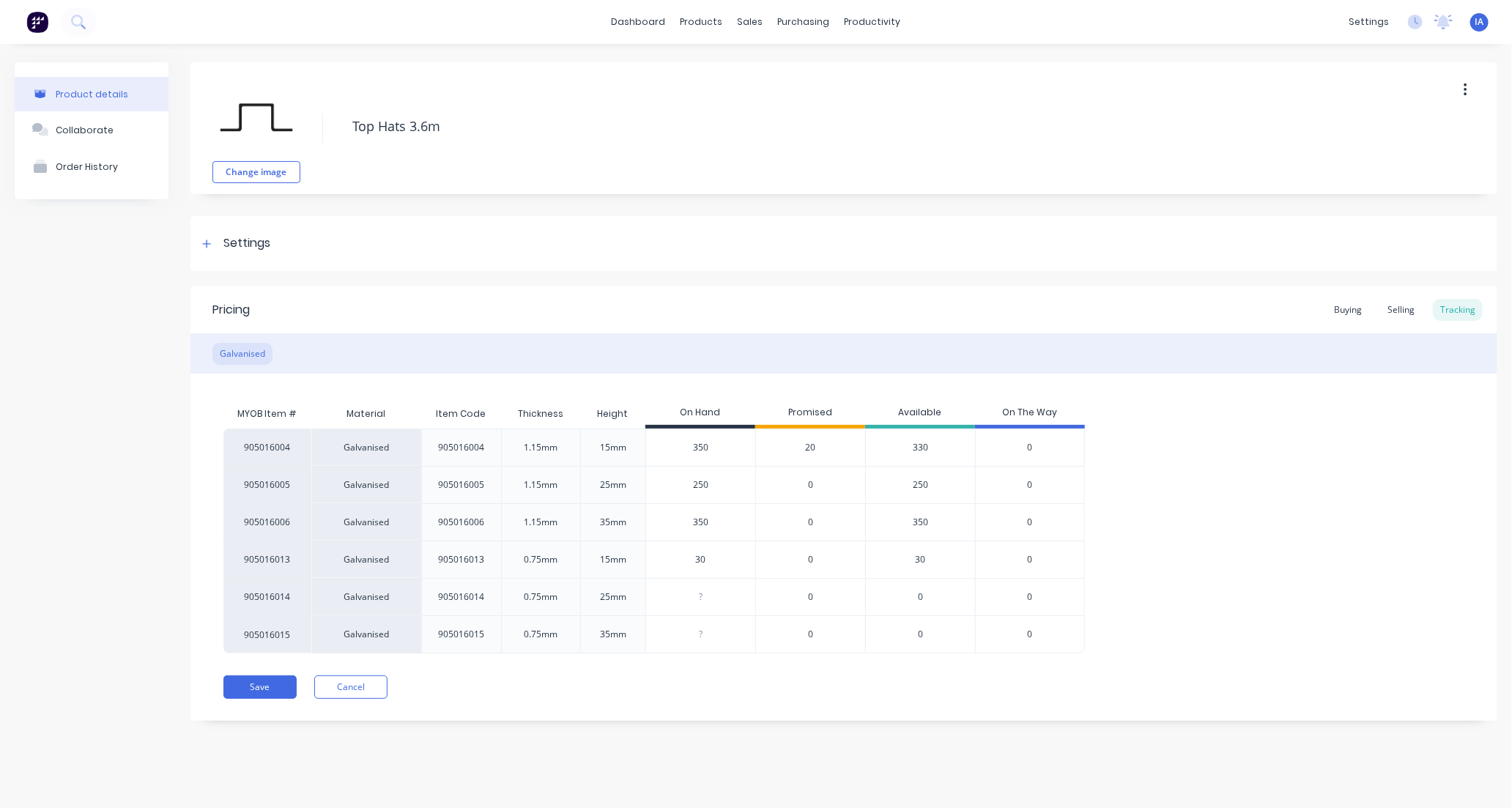
click at [698, 444] on input "350" at bounding box center [700, 447] width 109 height 13
type input "30"
type textarea "x"
type input "370"
type textarea "x"
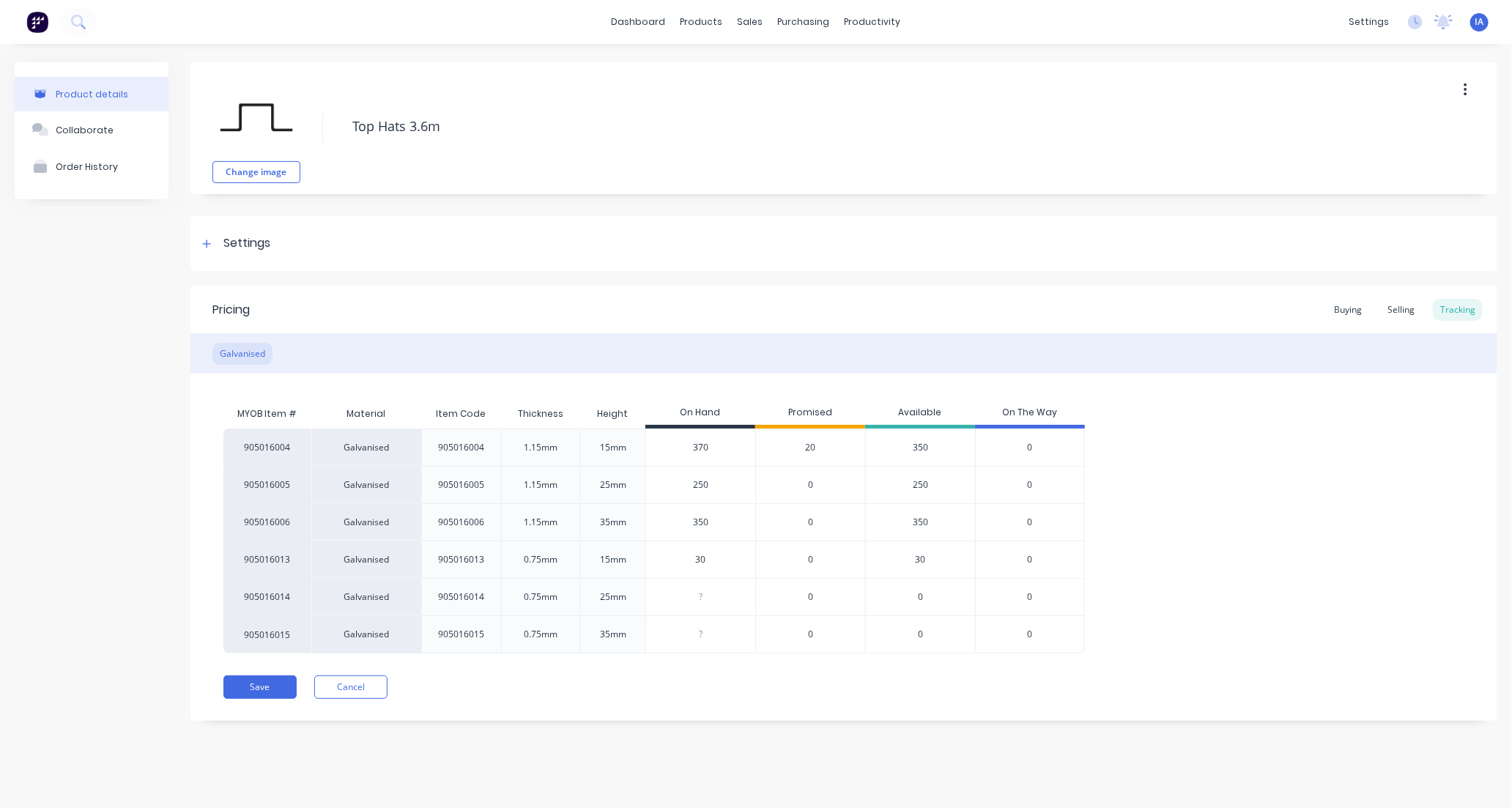
type input "370"
click at [1202, 481] on div "905016004 Galvanised 905016004 1.15mm 15mm 370 370 20 350 0 905016005 Galvanise…" at bounding box center [843, 541] width 1241 height 225
click at [266, 685] on button "Save" at bounding box center [259, 686] width 73 height 23
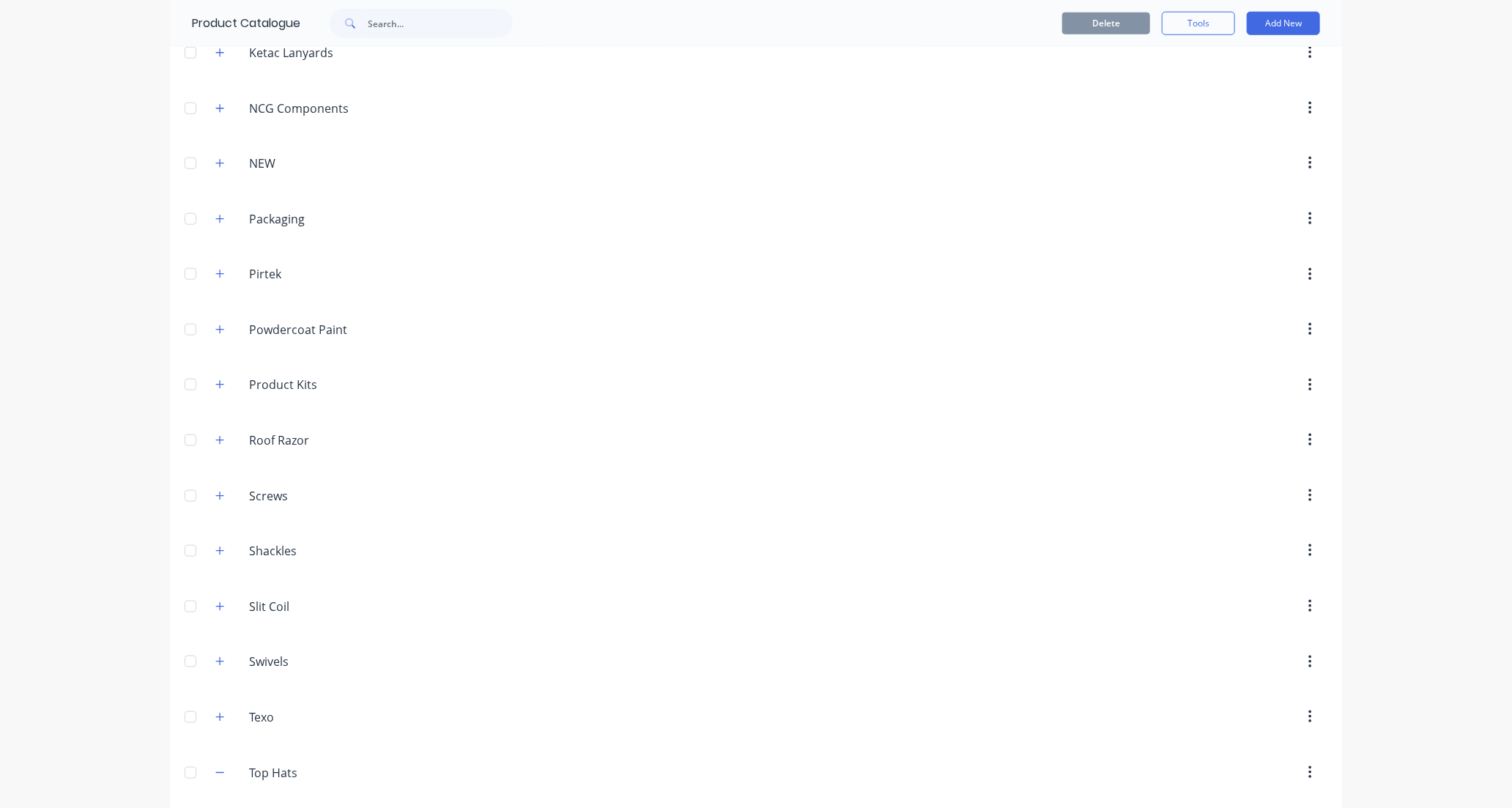
scroll to position [1057, 0]
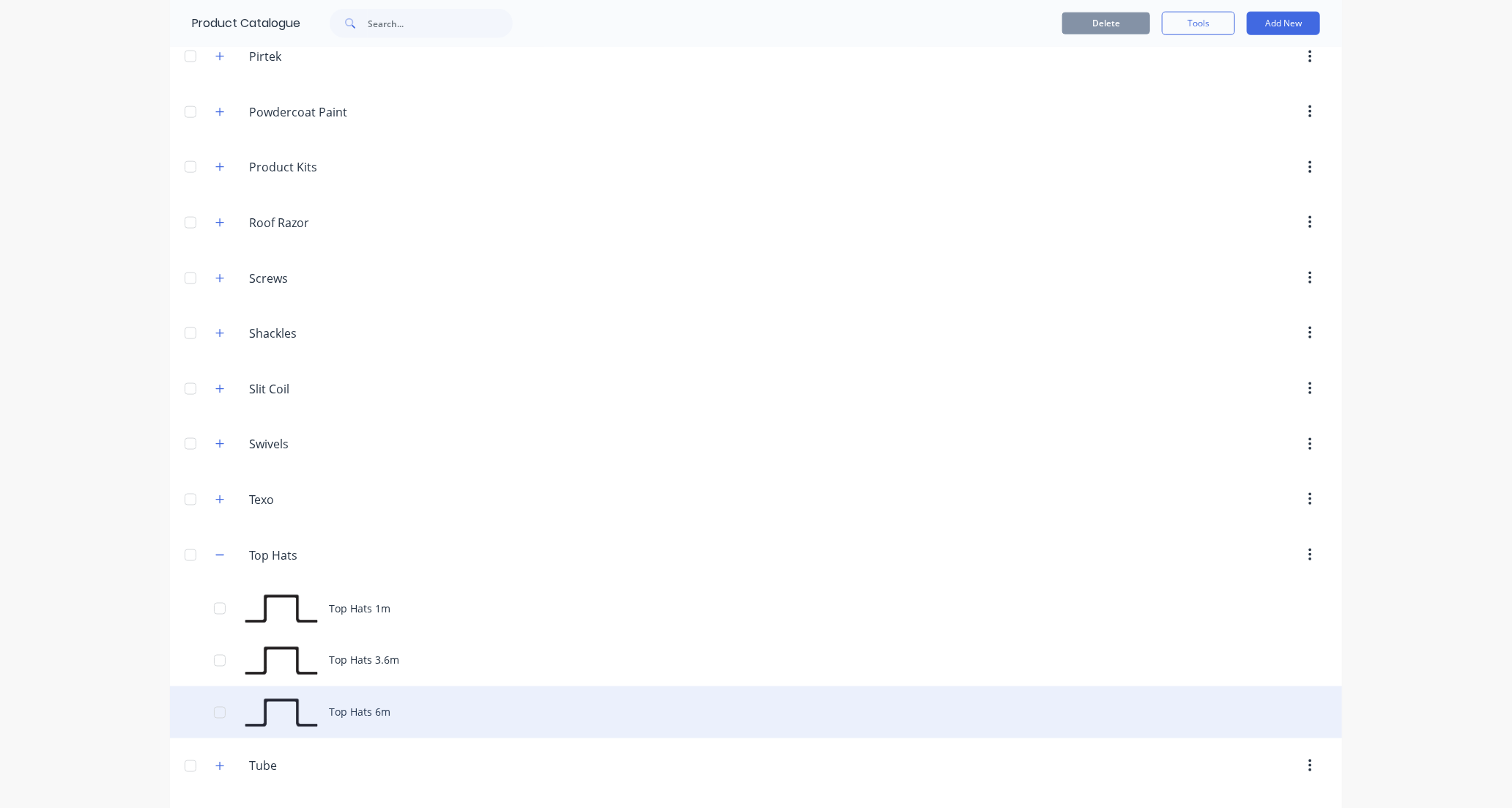
click at [391, 721] on div "Top Hats 6m" at bounding box center [756, 712] width 1172 height 52
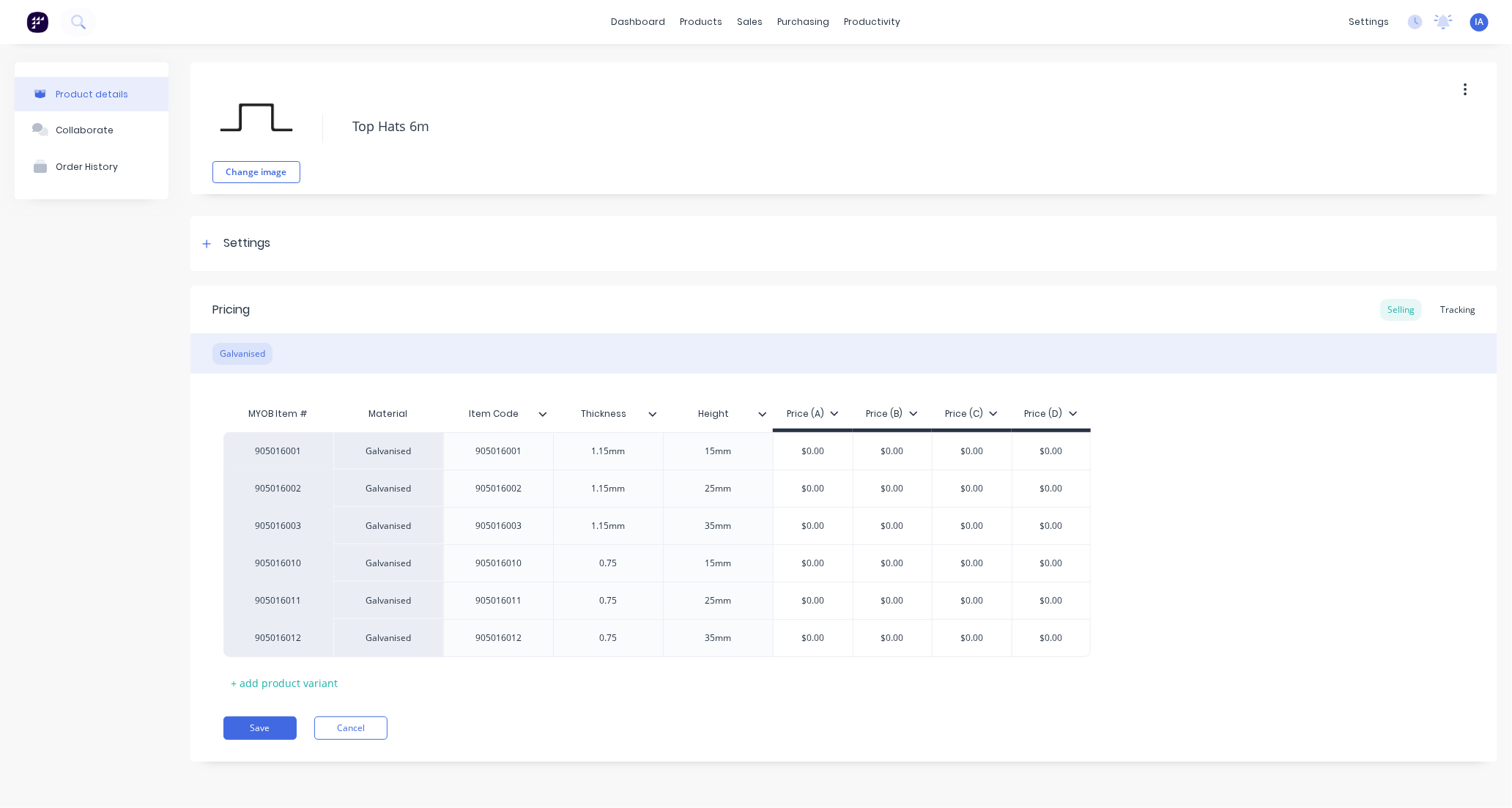
type textarea "x"
click at [1461, 310] on div "Tracking" at bounding box center [1458, 309] width 50 height 22
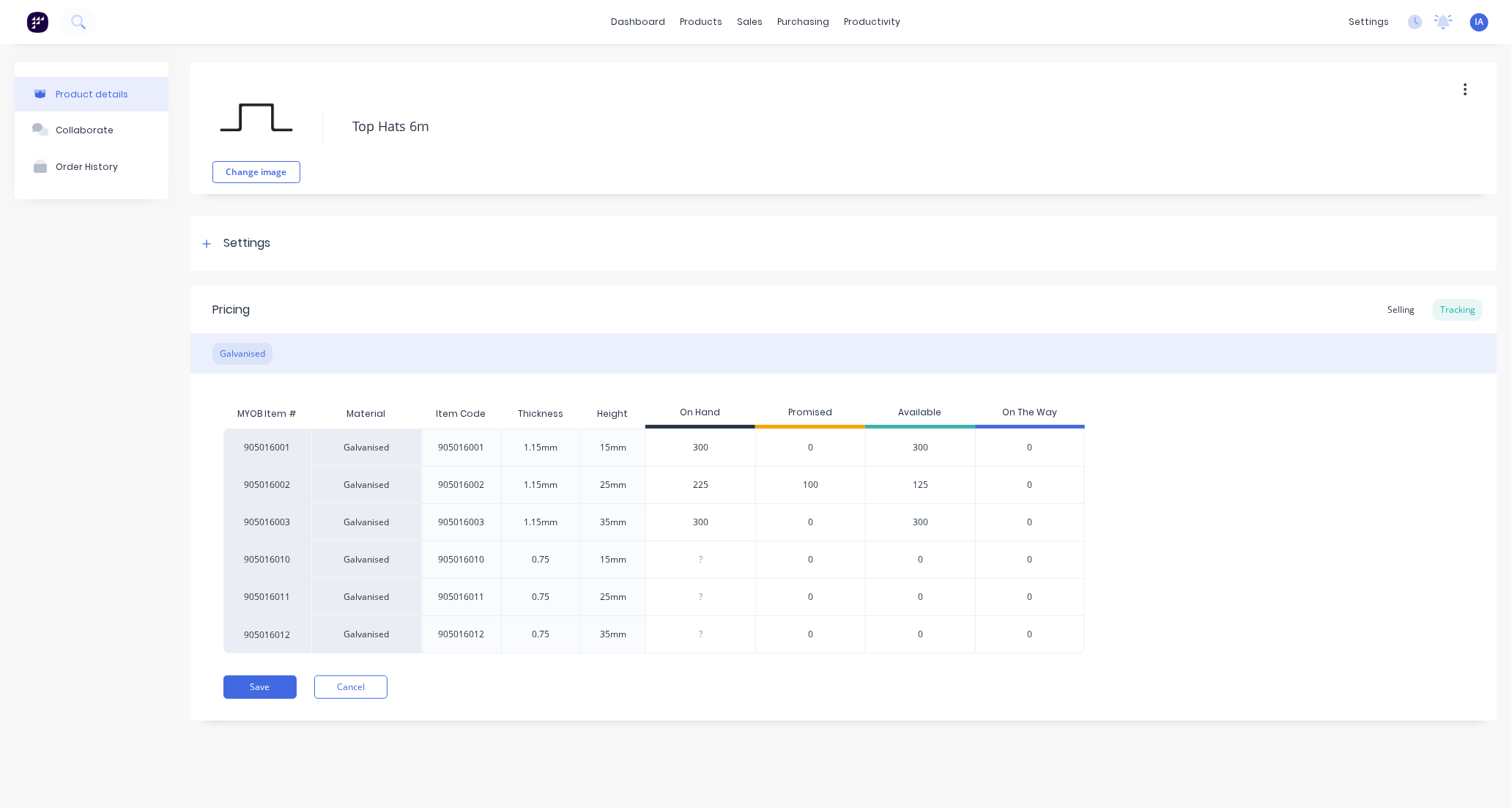
click at [699, 483] on input "225" at bounding box center [700, 484] width 109 height 13
type input "25"
type textarea "x"
type input "2"
type textarea "x"
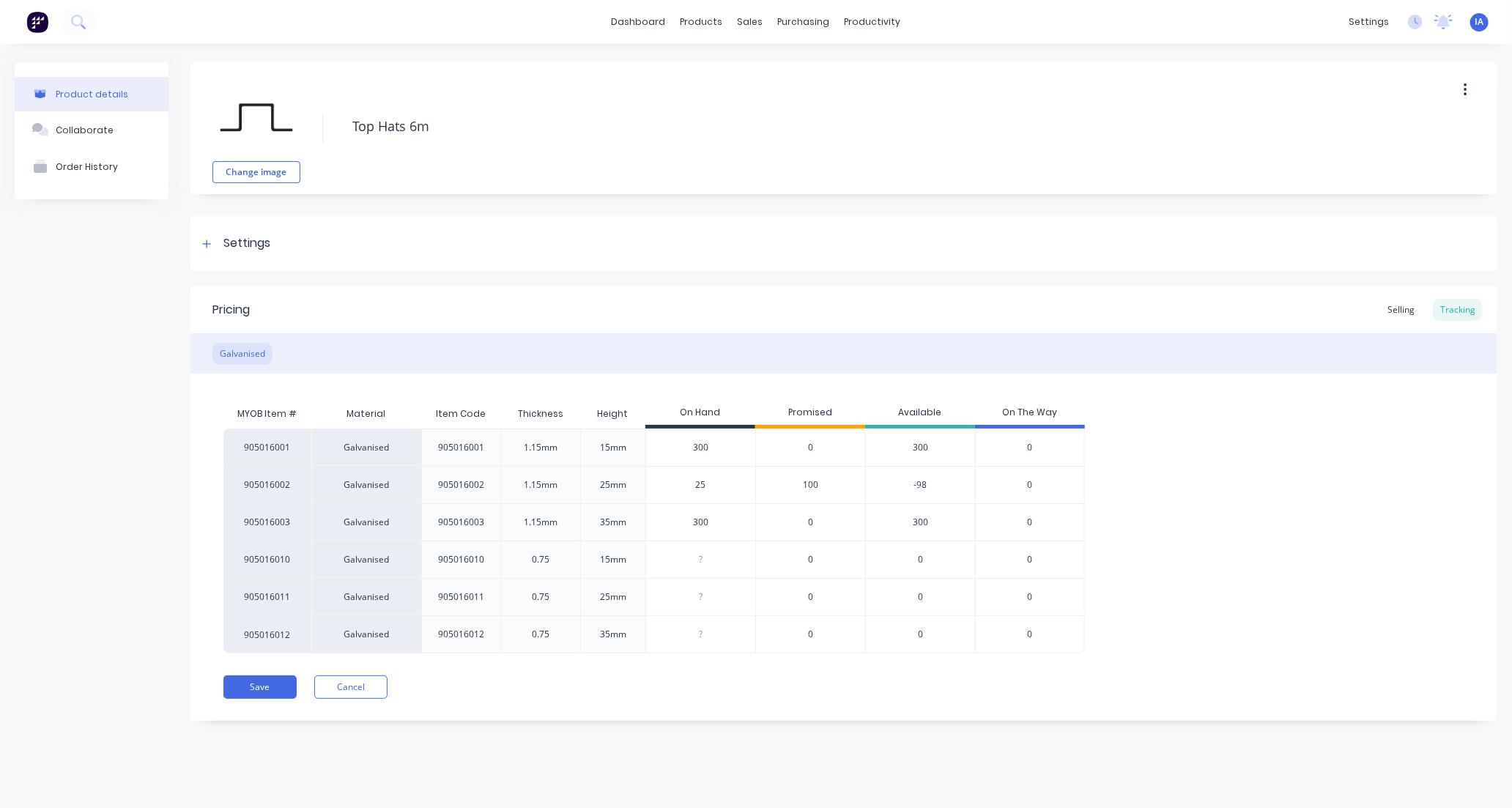
type input "250"
type textarea "x"
type input "250"
click at [1283, 516] on div "905016001 Galvanised 905016001 1.15mm 15mm 300 0 300 0 905016002 Galvanised 905…" at bounding box center [843, 541] width 1241 height 225
click at [258, 684] on button "Save" at bounding box center [259, 686] width 73 height 23
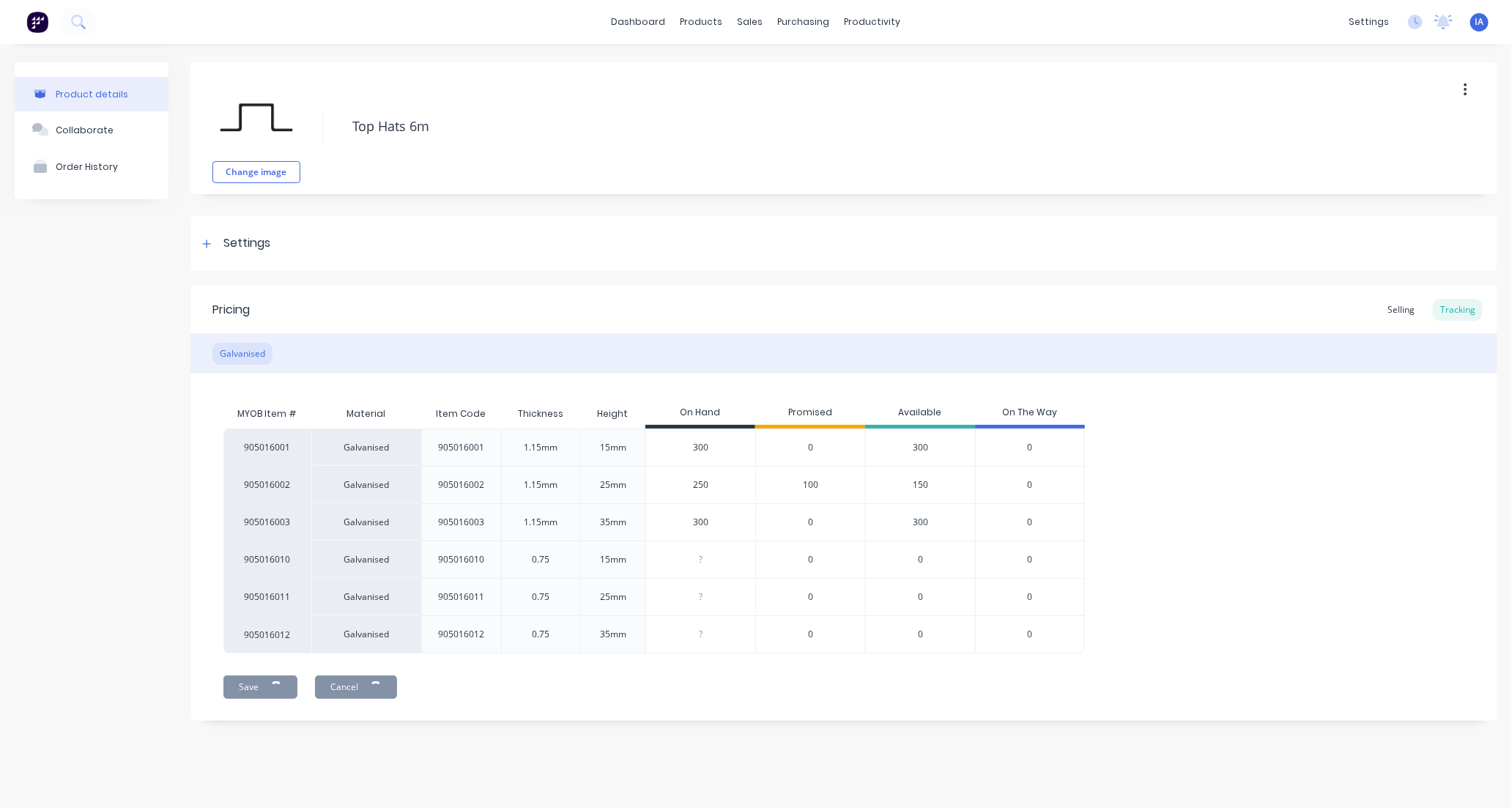
type textarea "x"
